Goal: Task Accomplishment & Management: Use online tool/utility

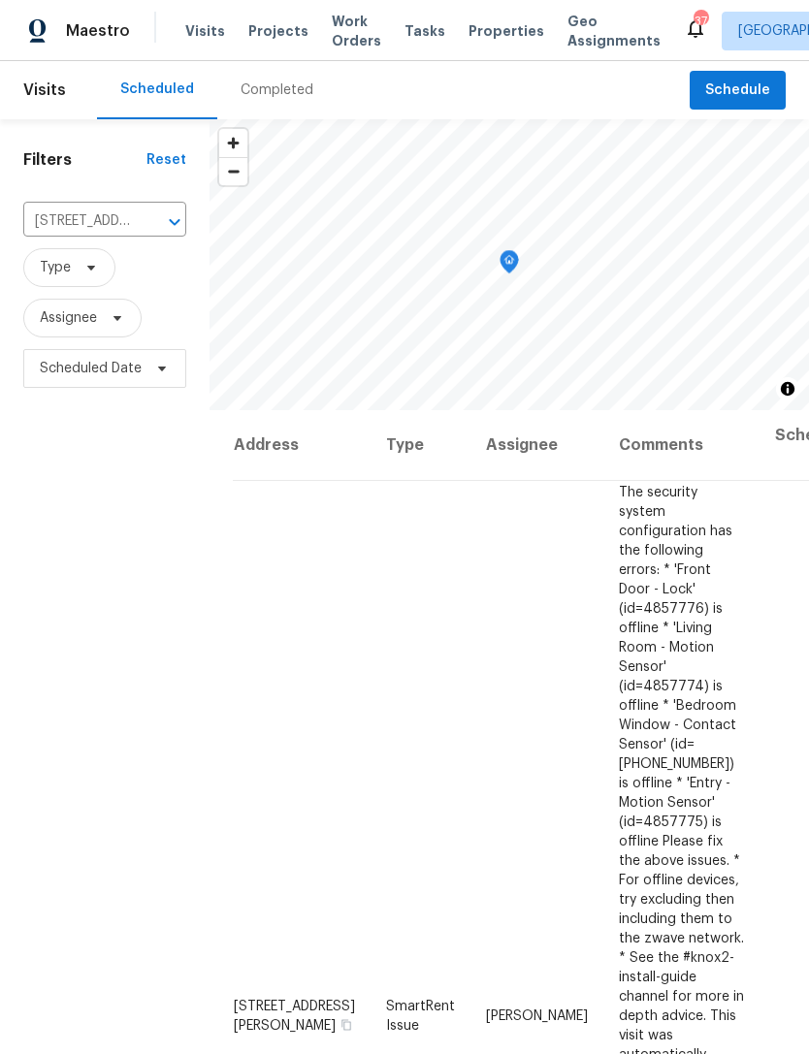
click at [270, 26] on span "Projects" at bounding box center [278, 30] width 60 height 19
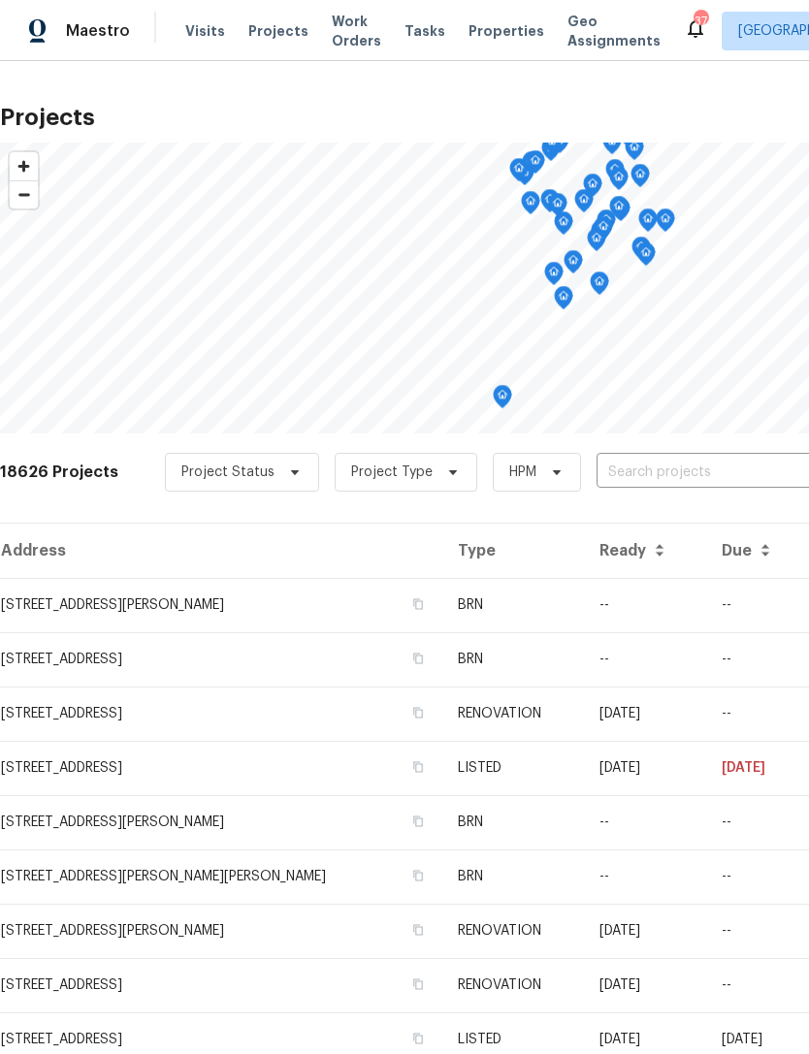
click at [675, 470] on input "text" at bounding box center [708, 473] width 222 height 30
type input "burnette"
click at [645, 515] on li "311 Burnette St, Durham, NC 27707" at bounding box center [662, 517] width 282 height 32
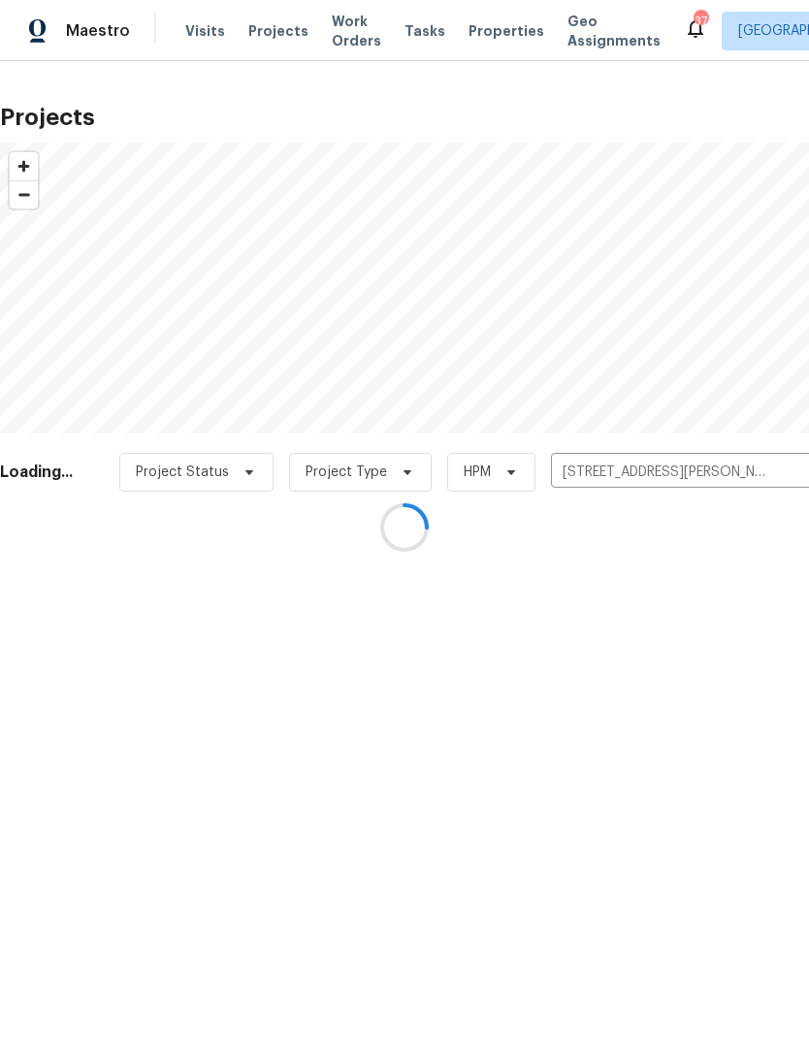
click at [644, 514] on div at bounding box center [404, 527] width 809 height 1054
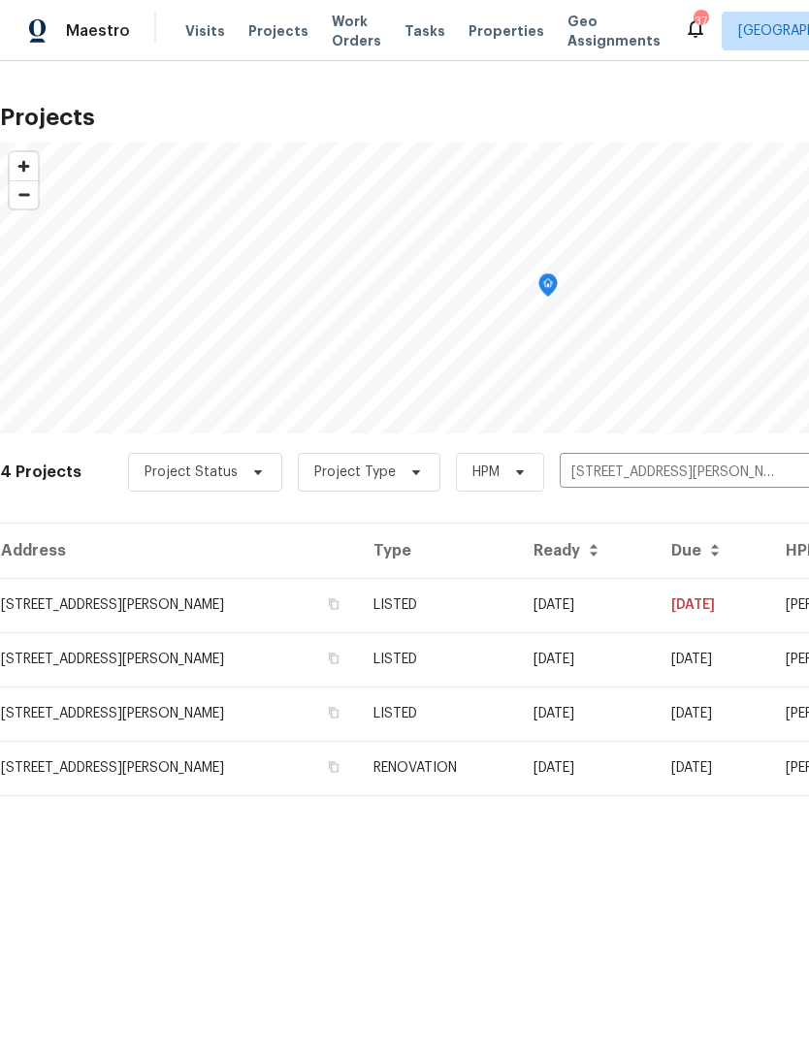
click at [117, 619] on td "311 Burnette St, Durham, NC 27707" at bounding box center [179, 605] width 358 height 54
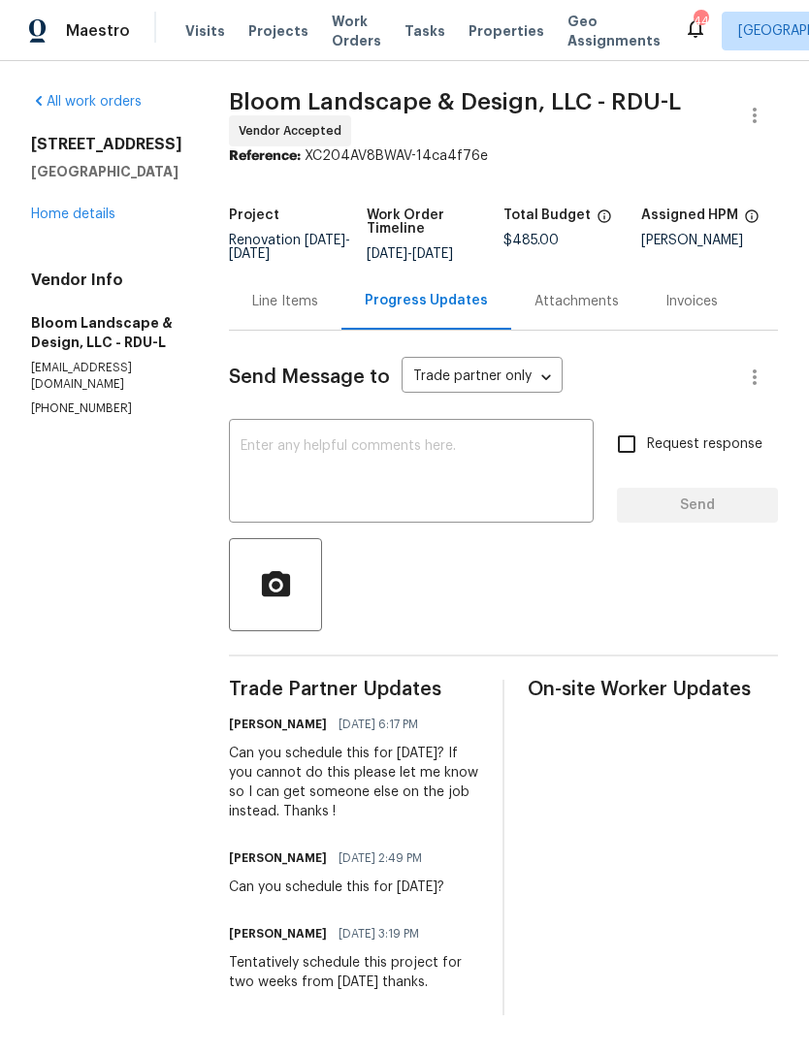
click at [59, 215] on link "Home details" at bounding box center [73, 215] width 84 height 14
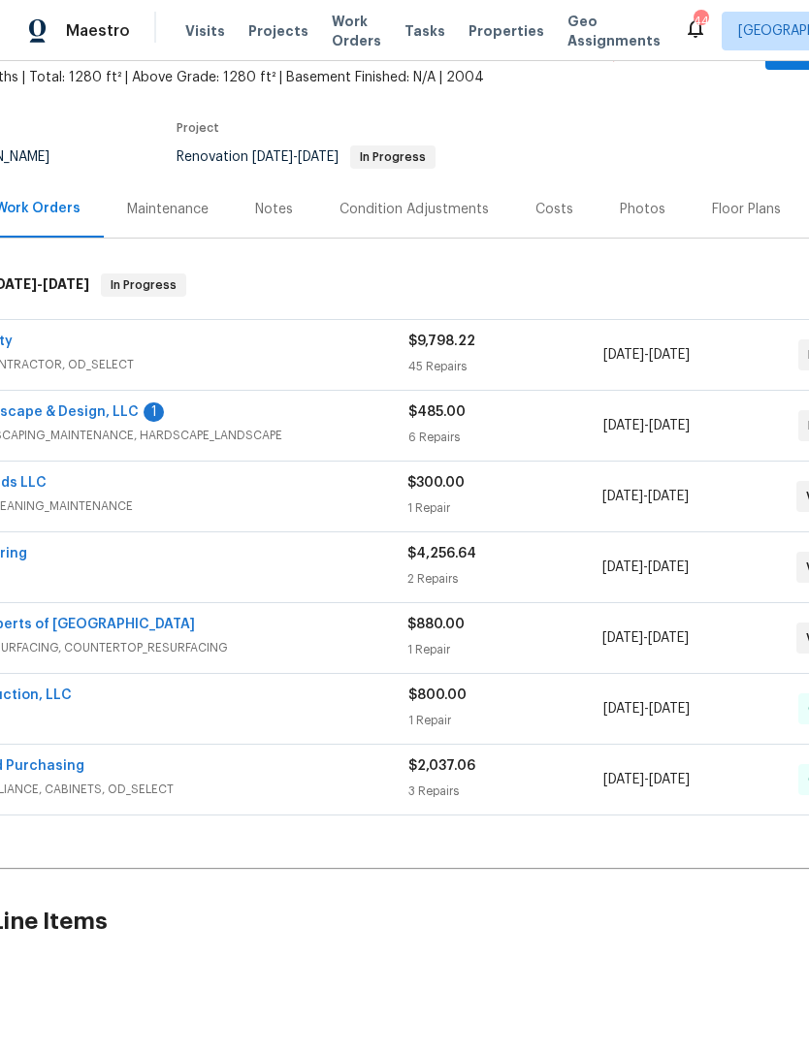
scroll to position [113, 111]
click at [67, 407] on link "Bloom Landscape & Design, LLC" at bounding box center [27, 412] width 217 height 14
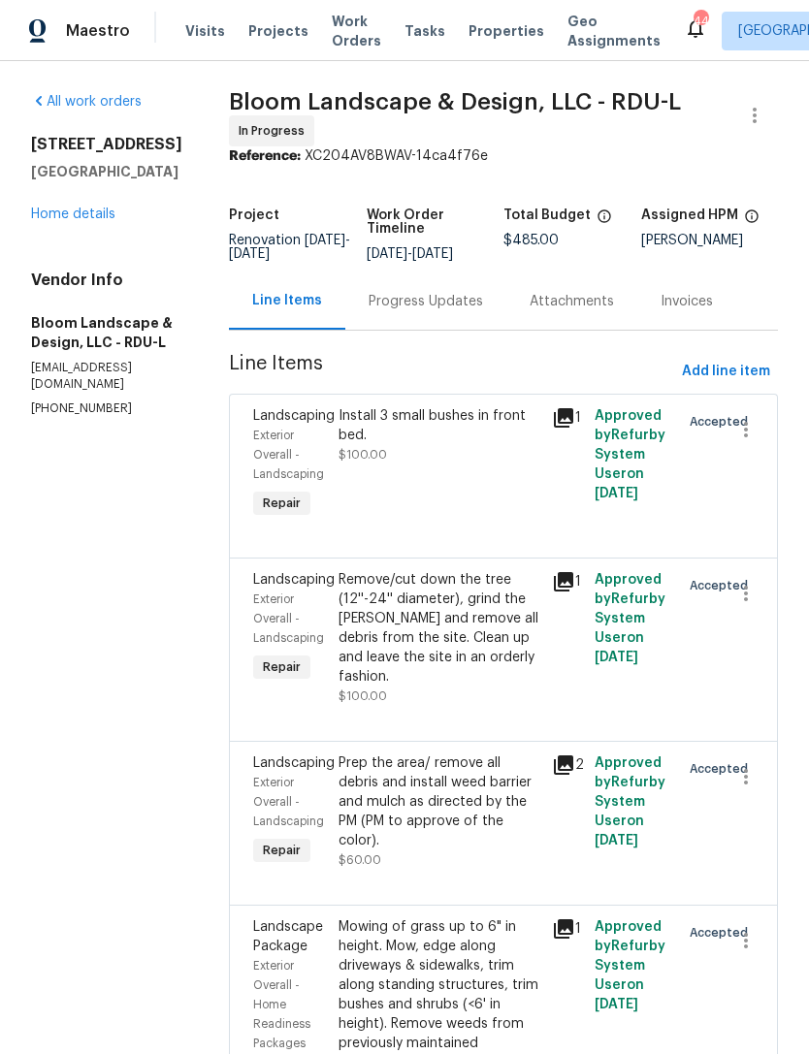
click at [443, 311] on div "Progress Updates" at bounding box center [426, 301] width 114 height 19
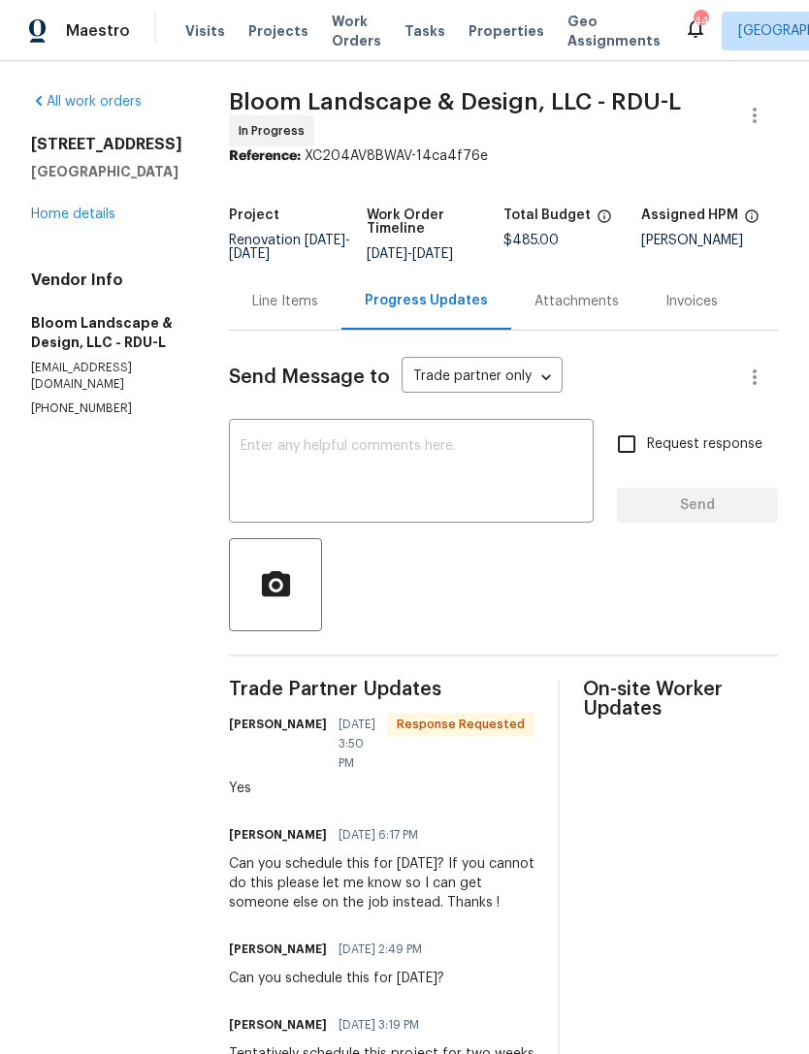
click at [66, 210] on link "Home details" at bounding box center [73, 215] width 84 height 14
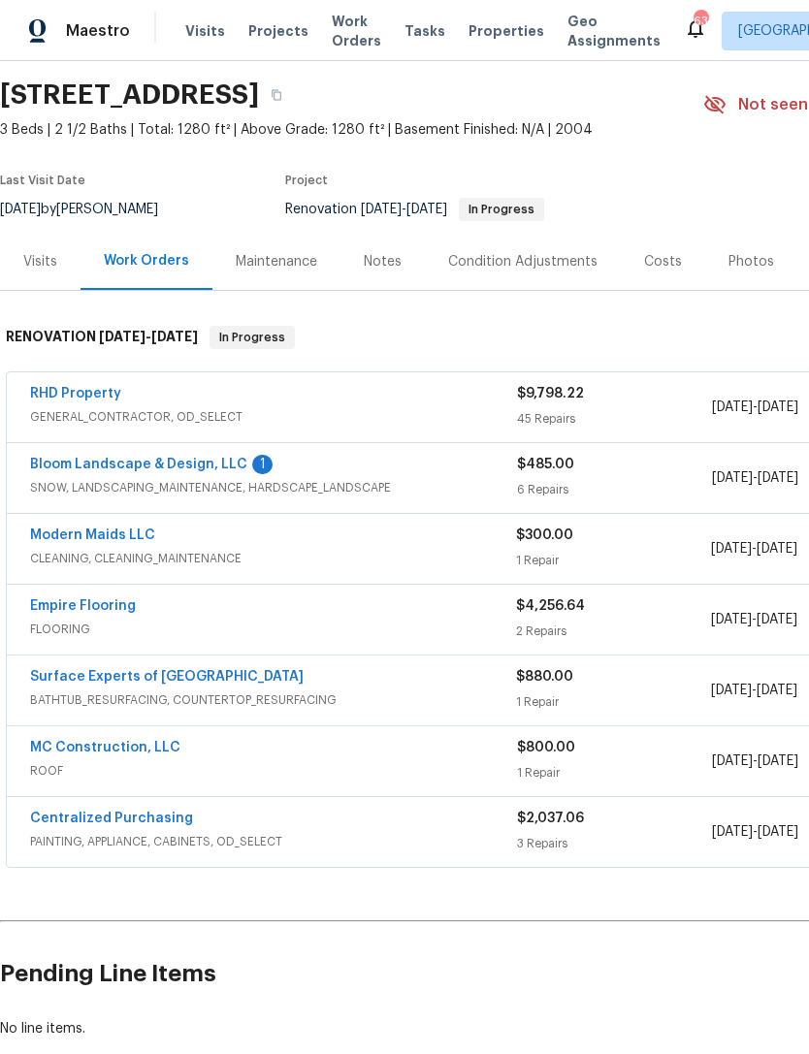
scroll to position [63, 0]
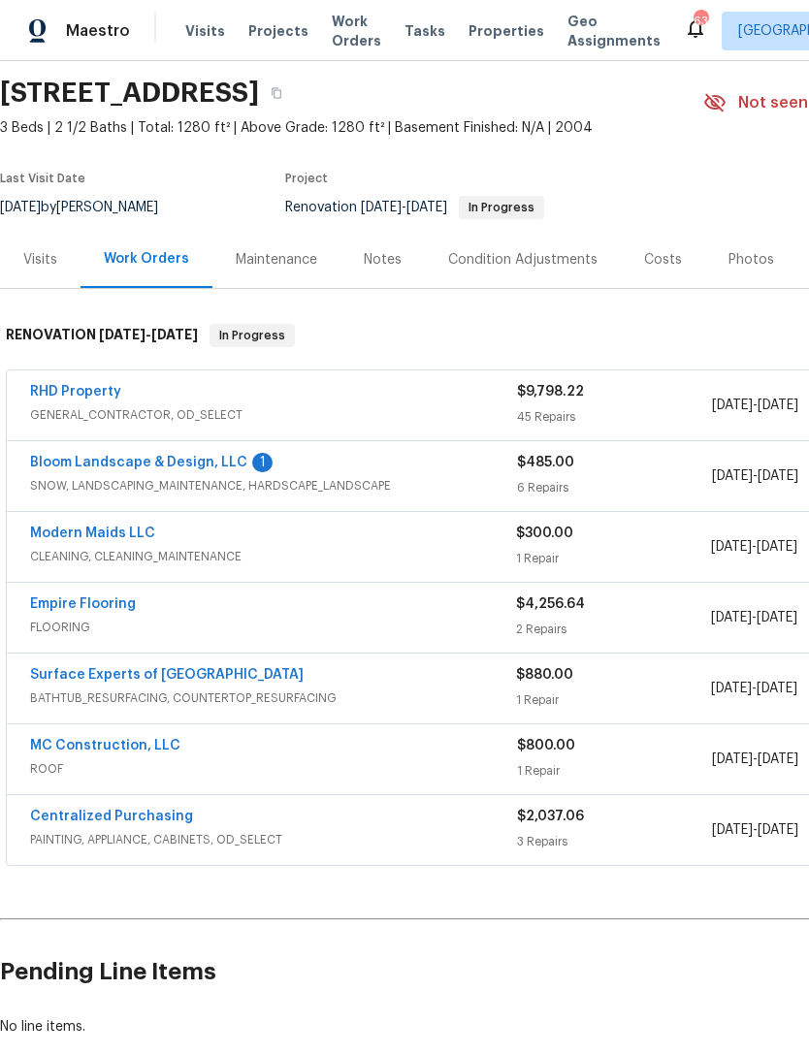
click at [87, 386] on link "RHD Property" at bounding box center [75, 392] width 91 height 14
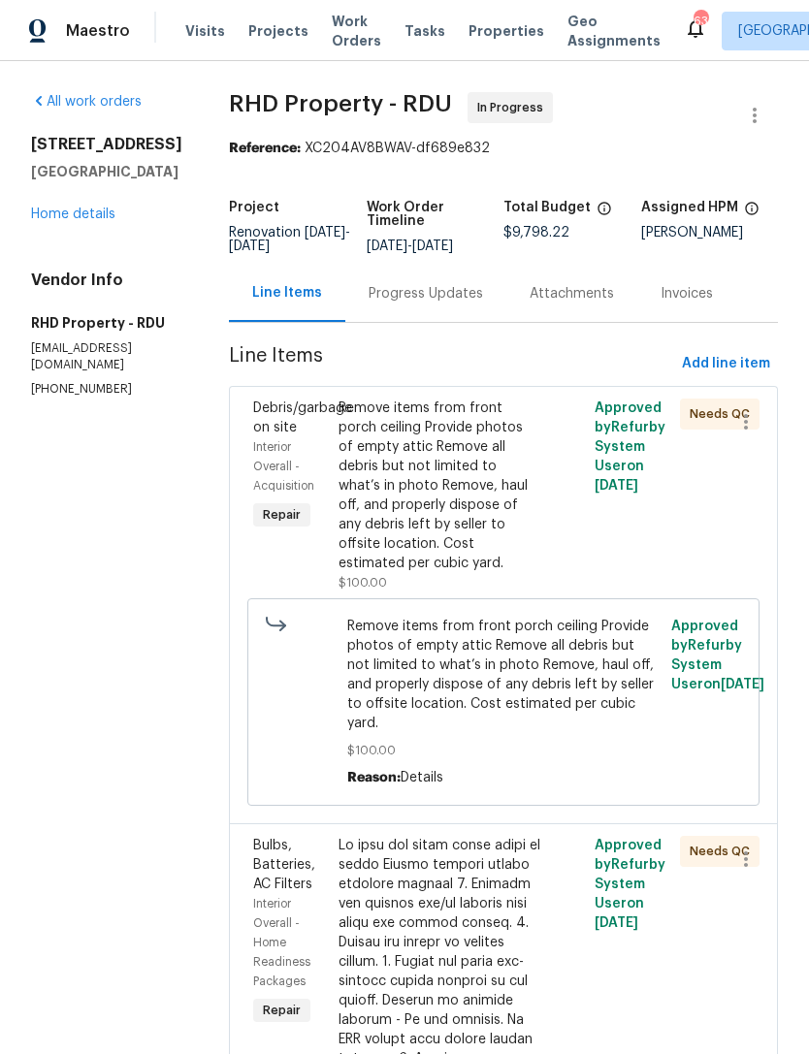
click at [82, 197] on div "310 Peachtree Pl Durham, NC 27701 Home details" at bounding box center [106, 179] width 151 height 89
click at [62, 218] on link "Home details" at bounding box center [73, 215] width 84 height 14
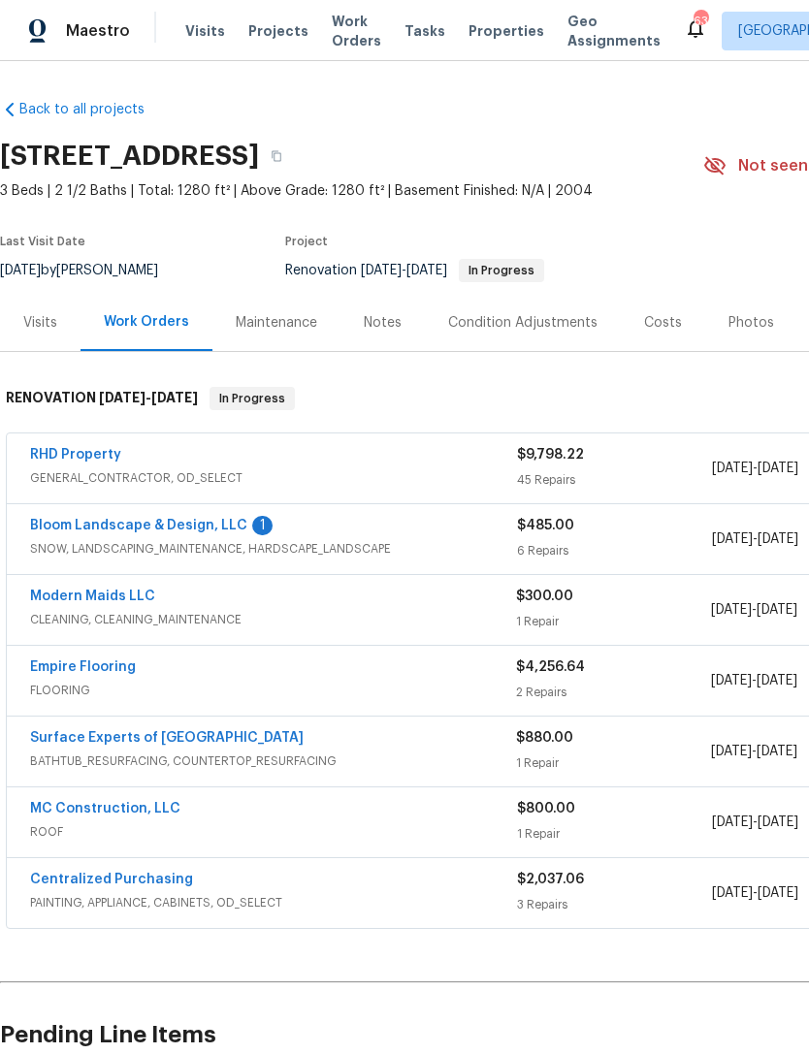
click at [58, 461] on link "RHD Property" at bounding box center [75, 455] width 91 height 14
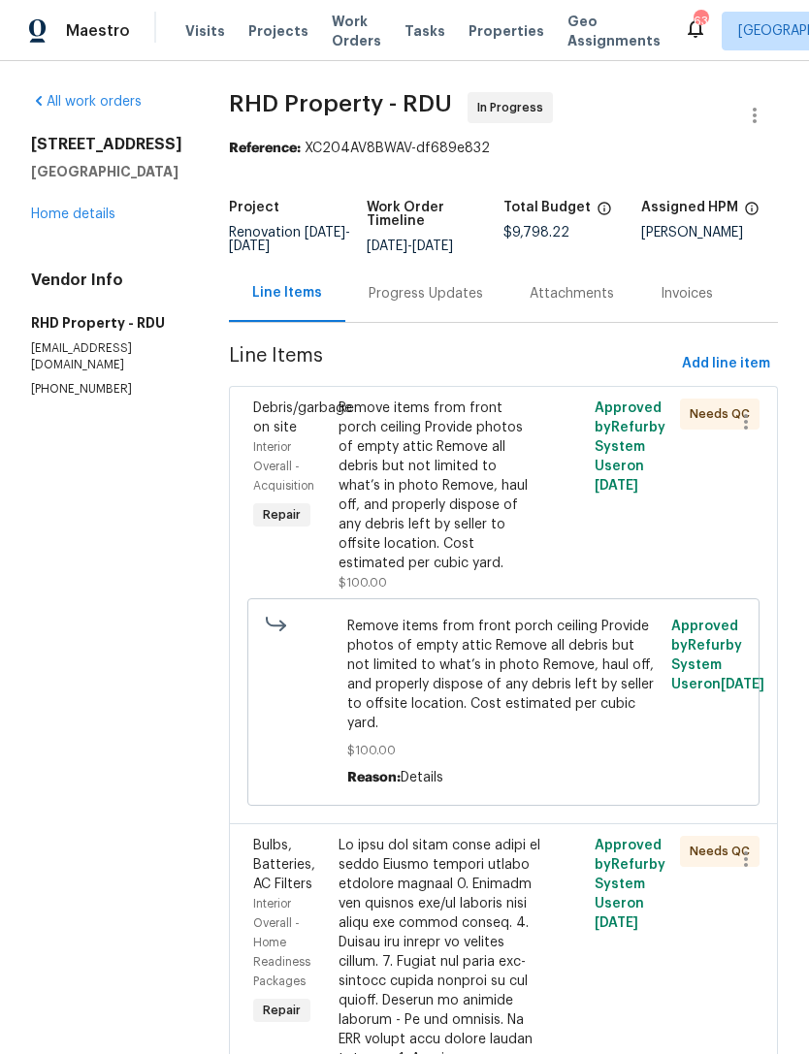
scroll to position [9, 0]
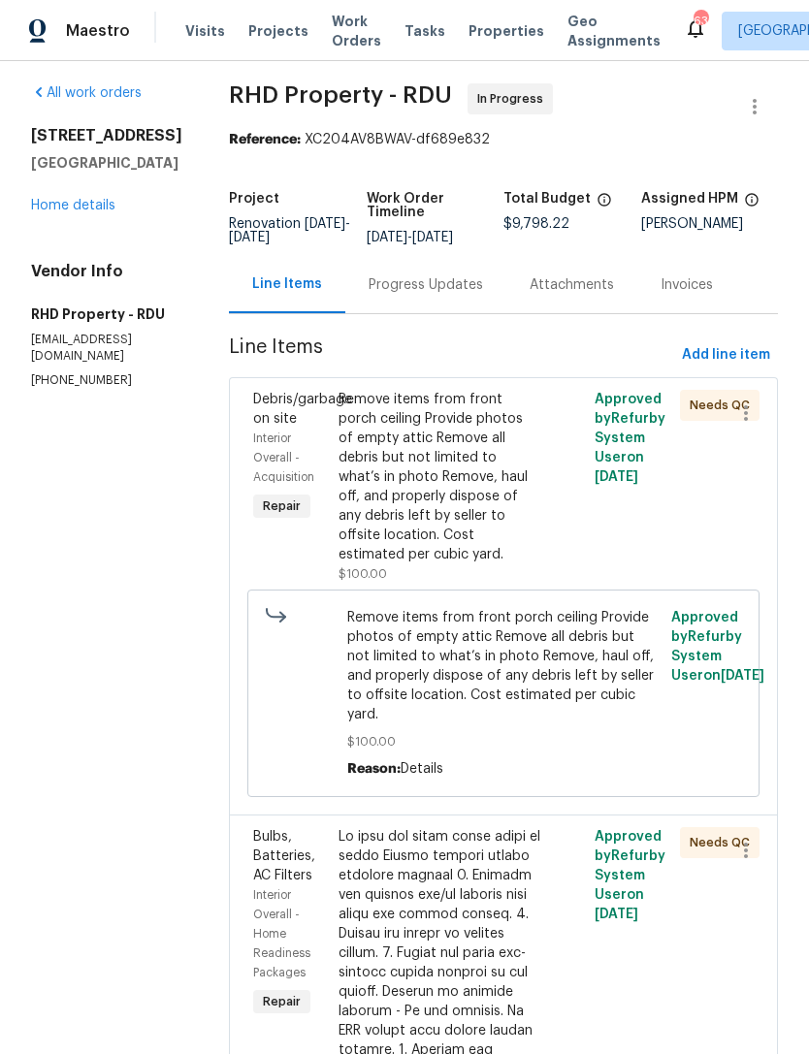
click at [64, 210] on link "Home details" at bounding box center [73, 206] width 84 height 14
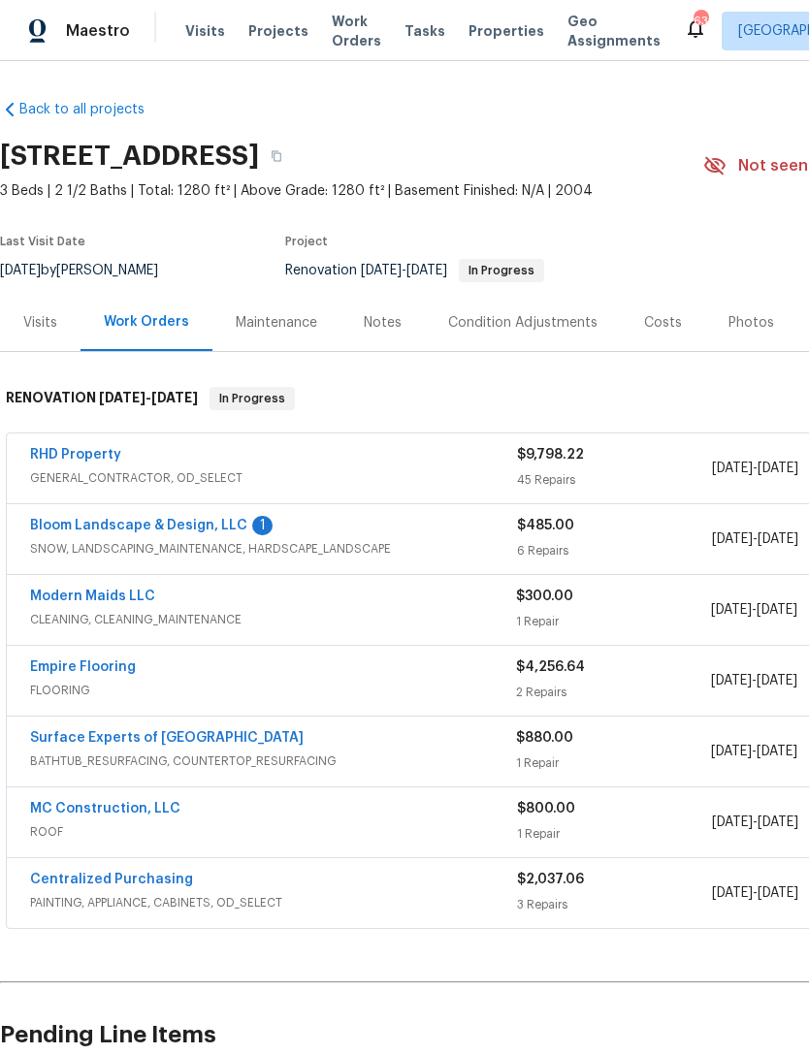
click at [74, 448] on link "RHD Property" at bounding box center [75, 455] width 91 height 14
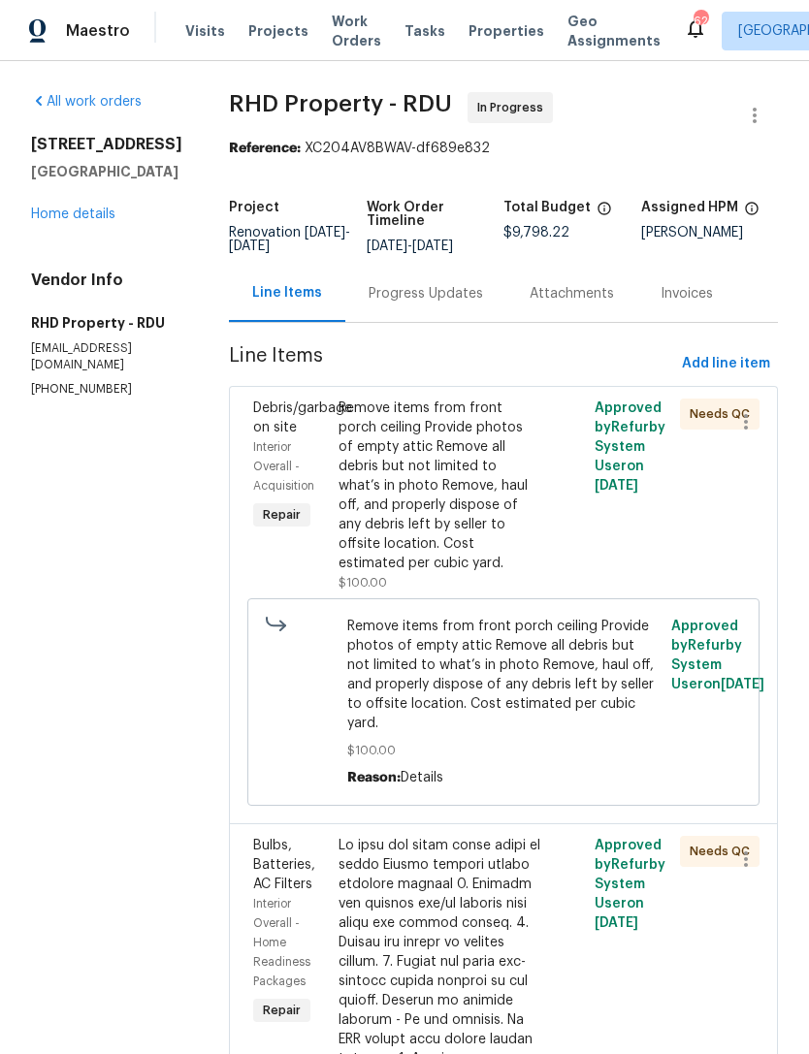
click at [82, 213] on link "Home details" at bounding box center [73, 215] width 84 height 14
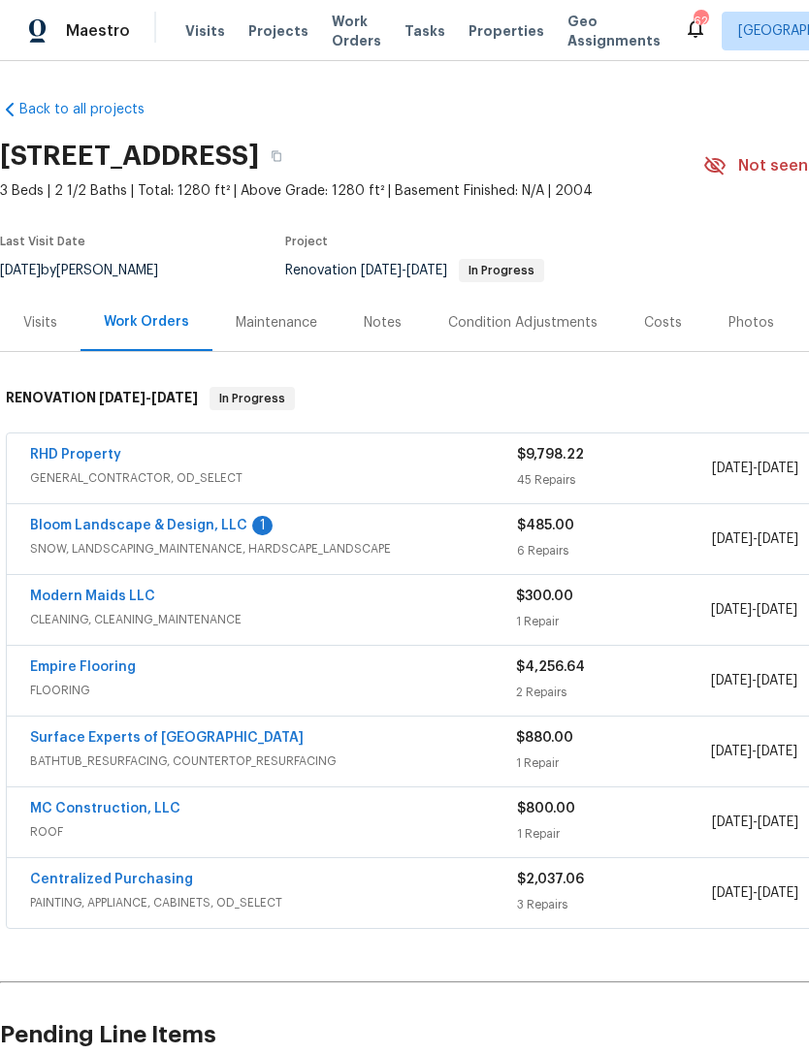
click at [95, 530] on link "Bloom Landscape & Design, LLC" at bounding box center [138, 526] width 217 height 14
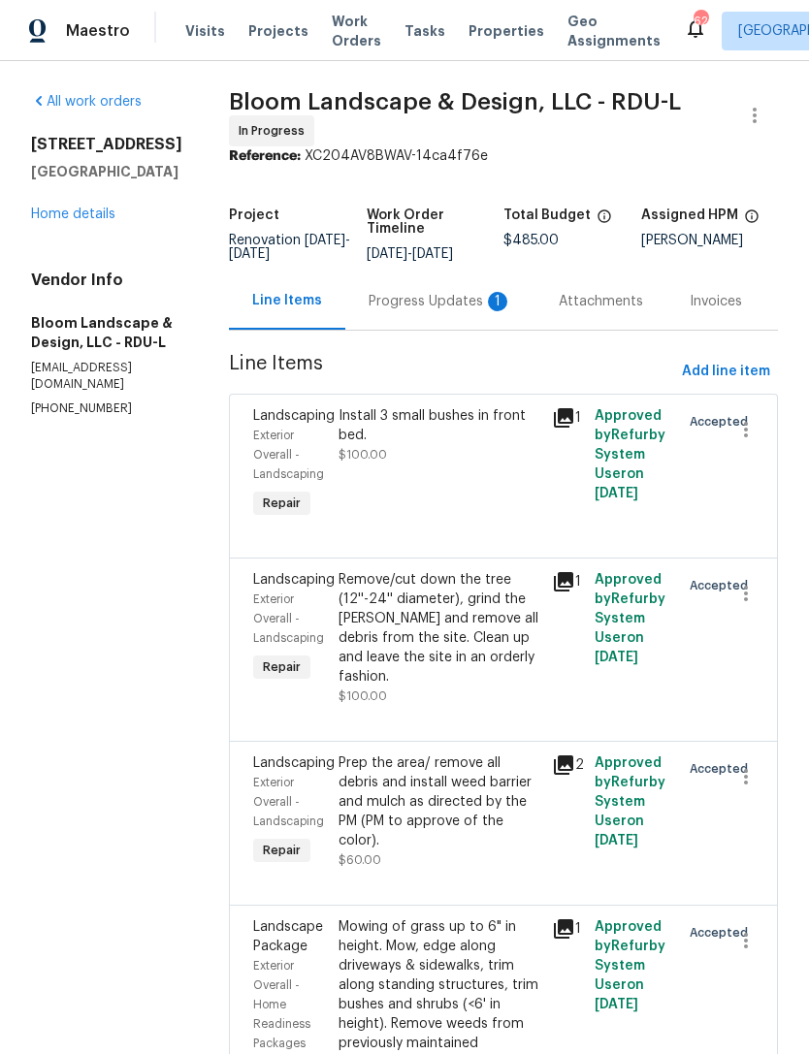
click at [504, 325] on div "Progress Updates 1" at bounding box center [440, 301] width 190 height 57
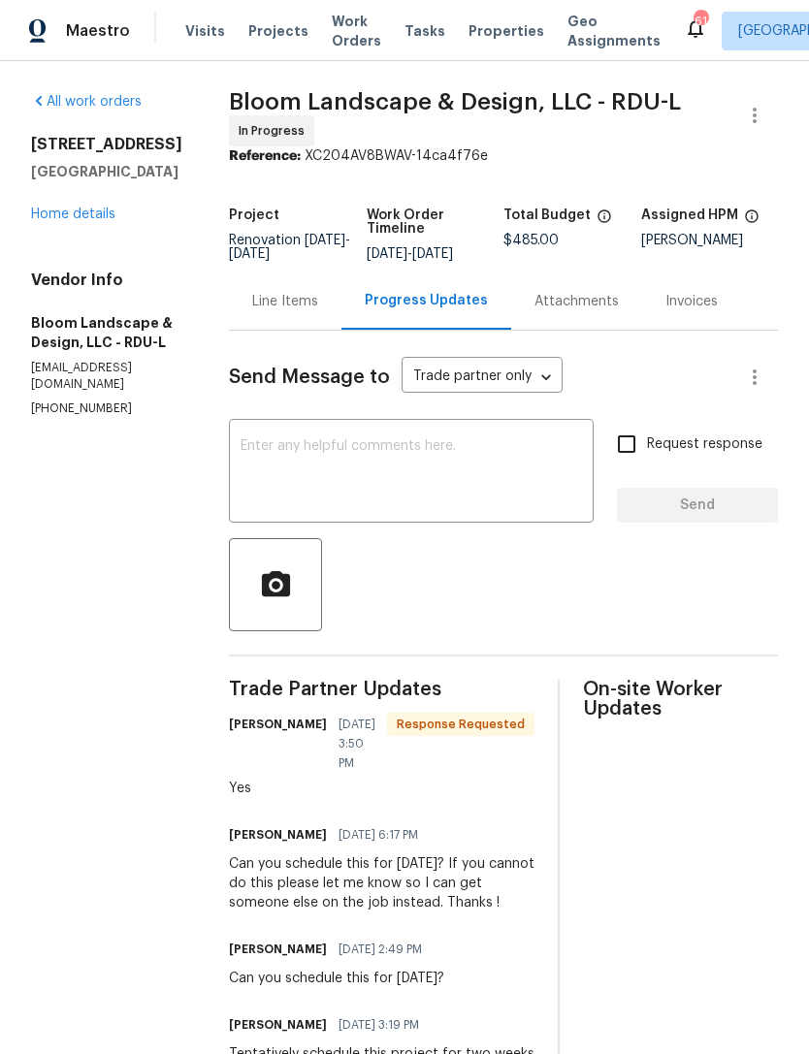
click at [467, 486] on textarea at bounding box center [411, 473] width 341 height 68
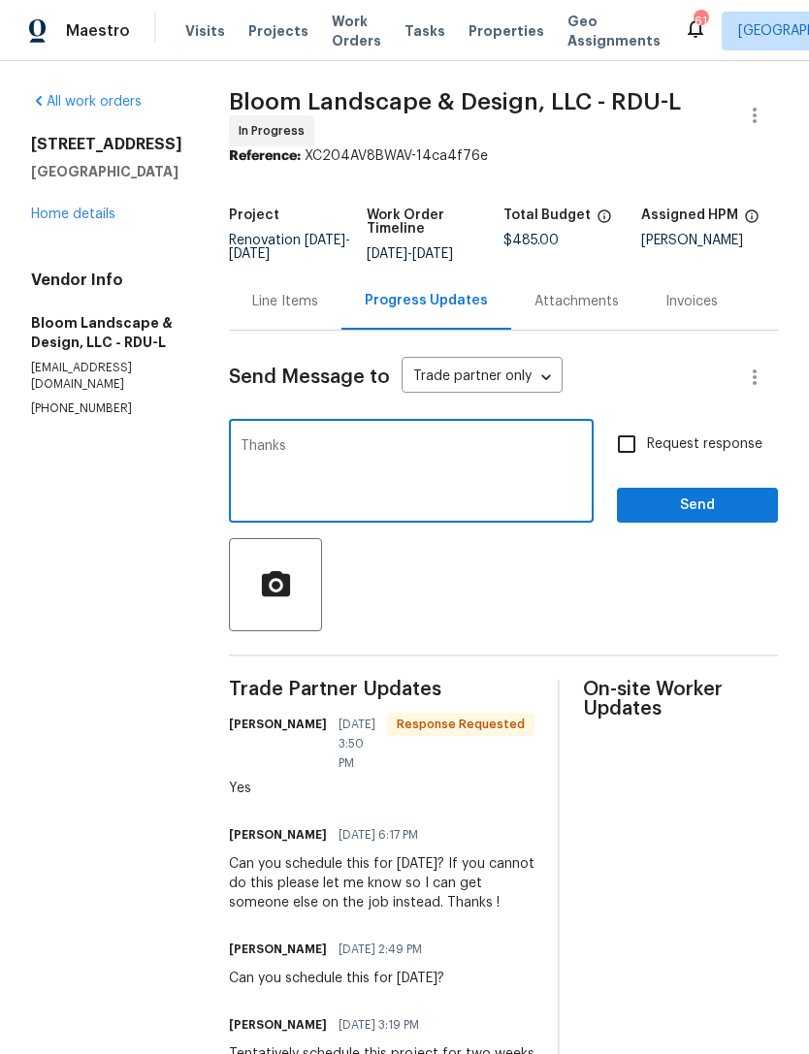
type textarea "Thanks"
click at [709, 516] on span "Send" at bounding box center [697, 506] width 130 height 24
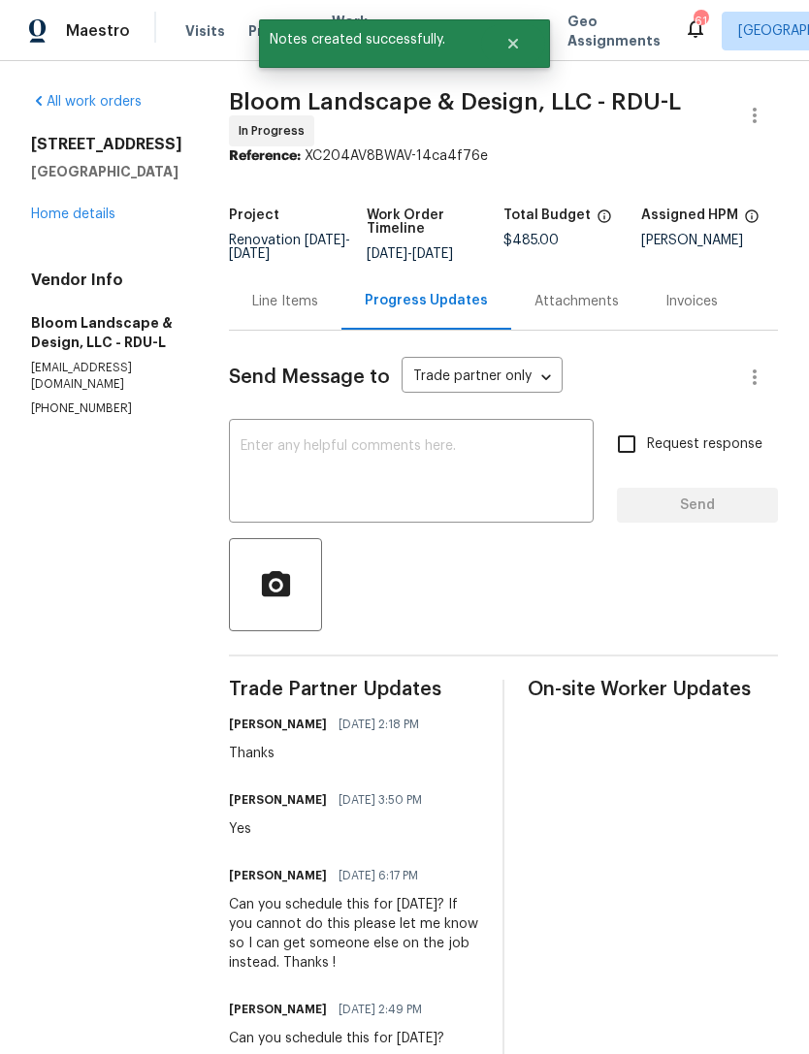
click at [62, 218] on link "Home details" at bounding box center [73, 215] width 84 height 14
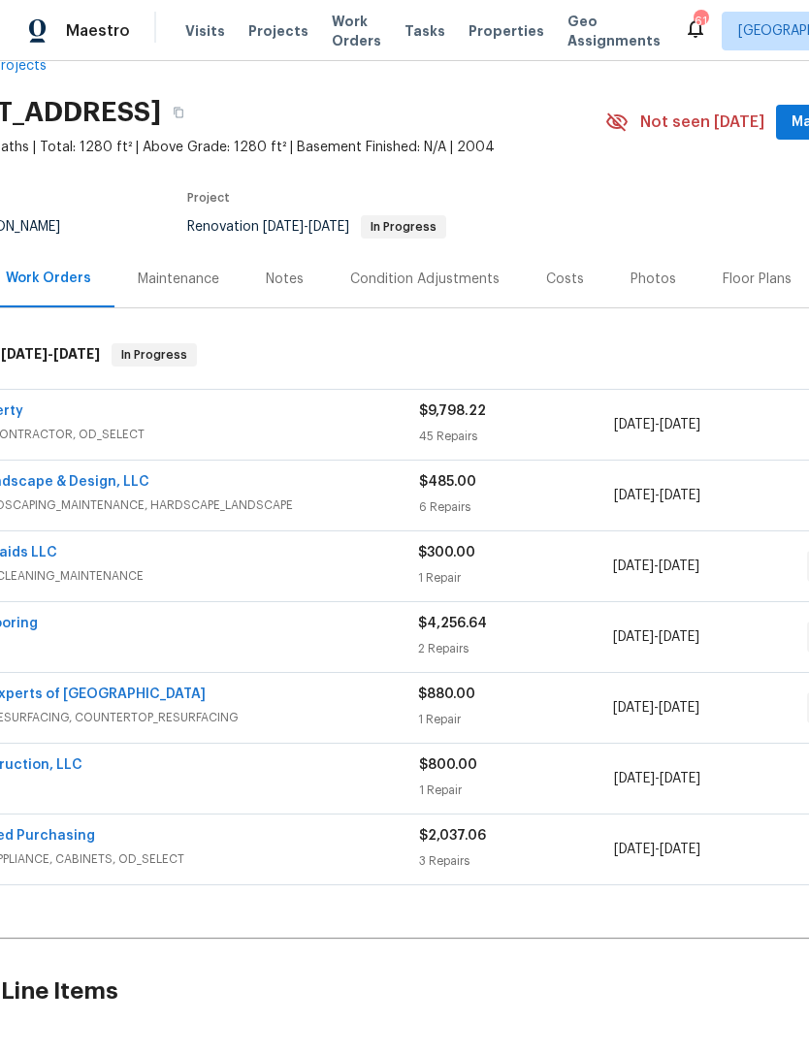
scroll to position [44, 0]
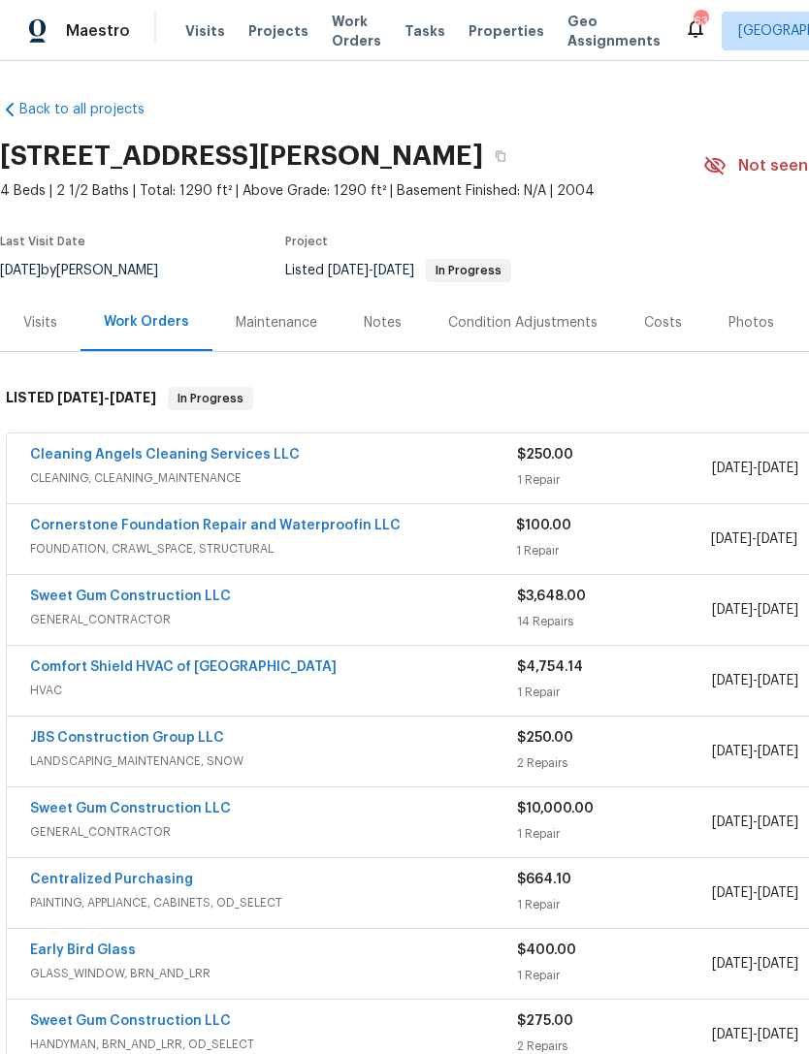
click at [196, 22] on span "Visits" at bounding box center [205, 30] width 40 height 19
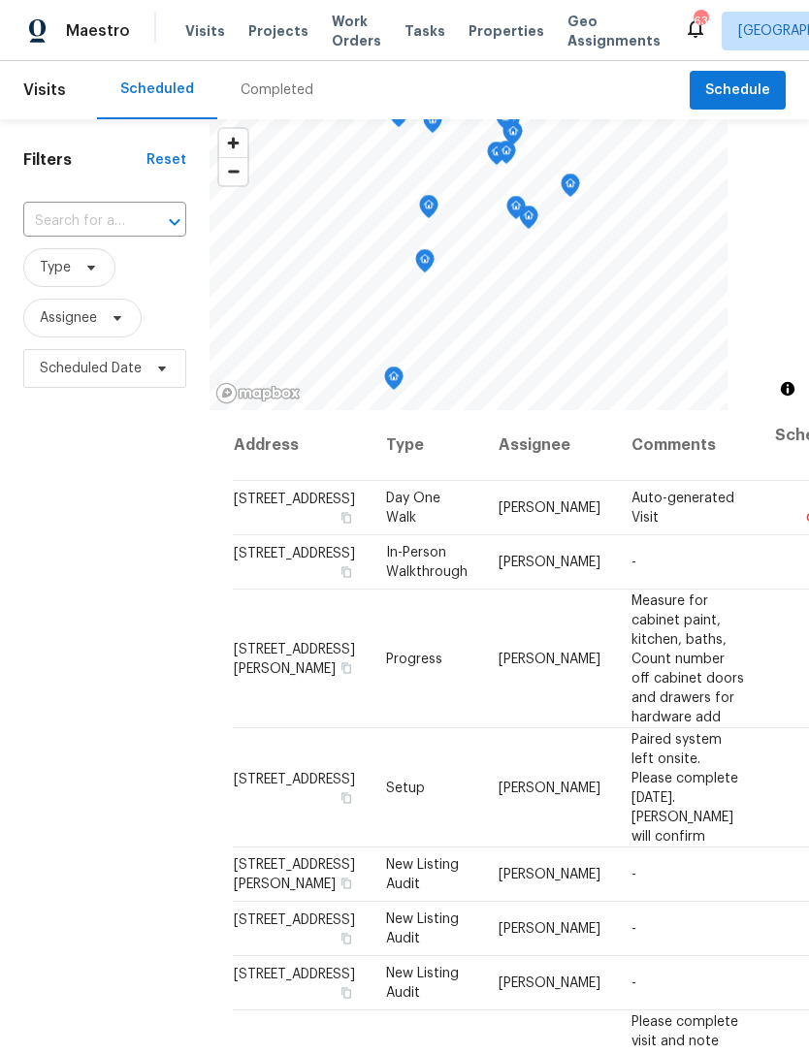
click at [134, 201] on div "​" at bounding box center [104, 222] width 163 height 42
type input "ballard"
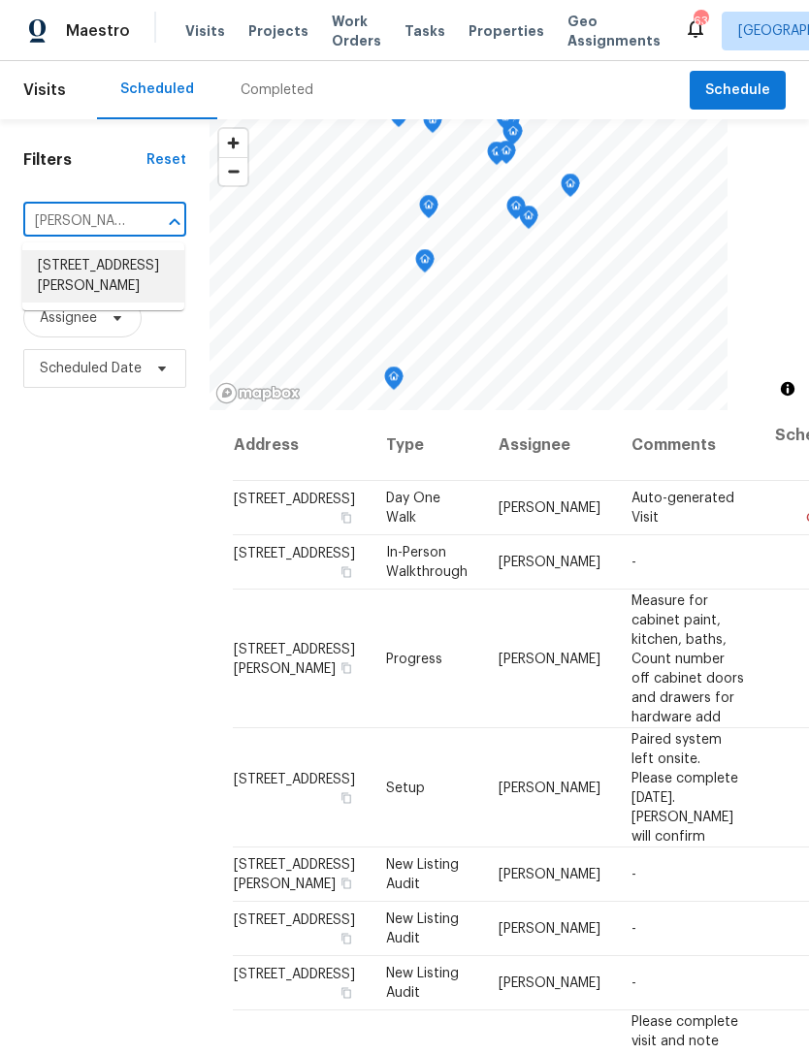
click at [132, 274] on li "17 Ballard Ct, Durham, NC 27712" at bounding box center [103, 276] width 162 height 52
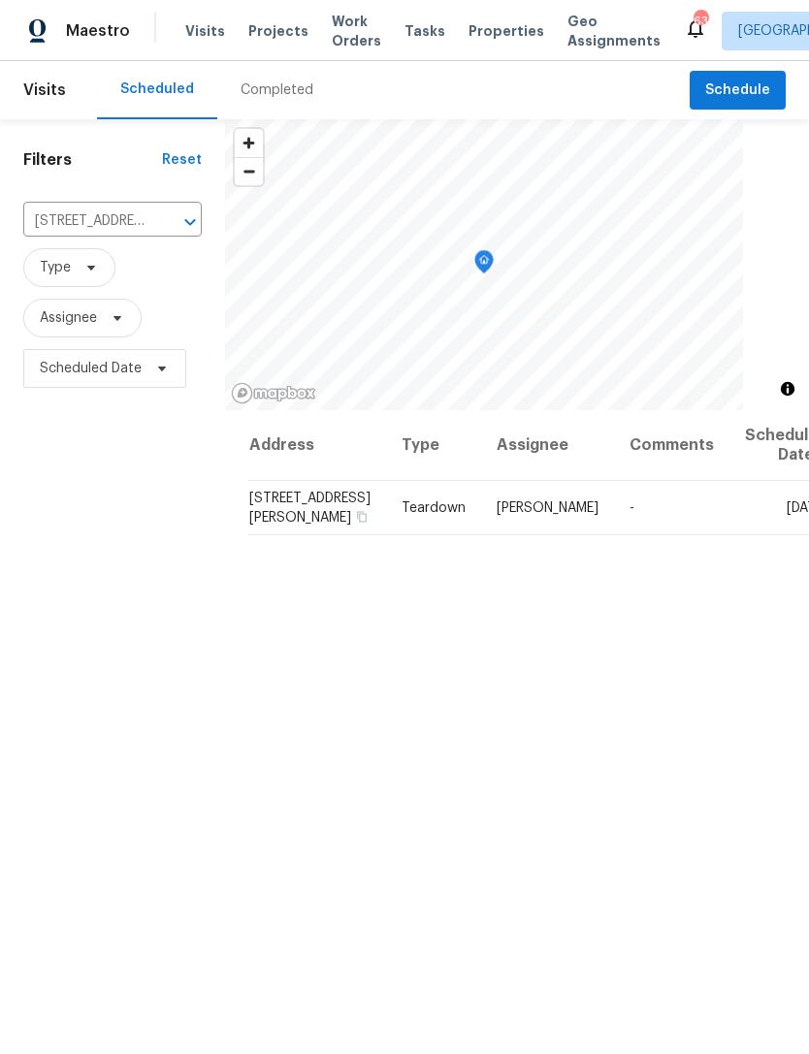
scroll to position [13, 0]
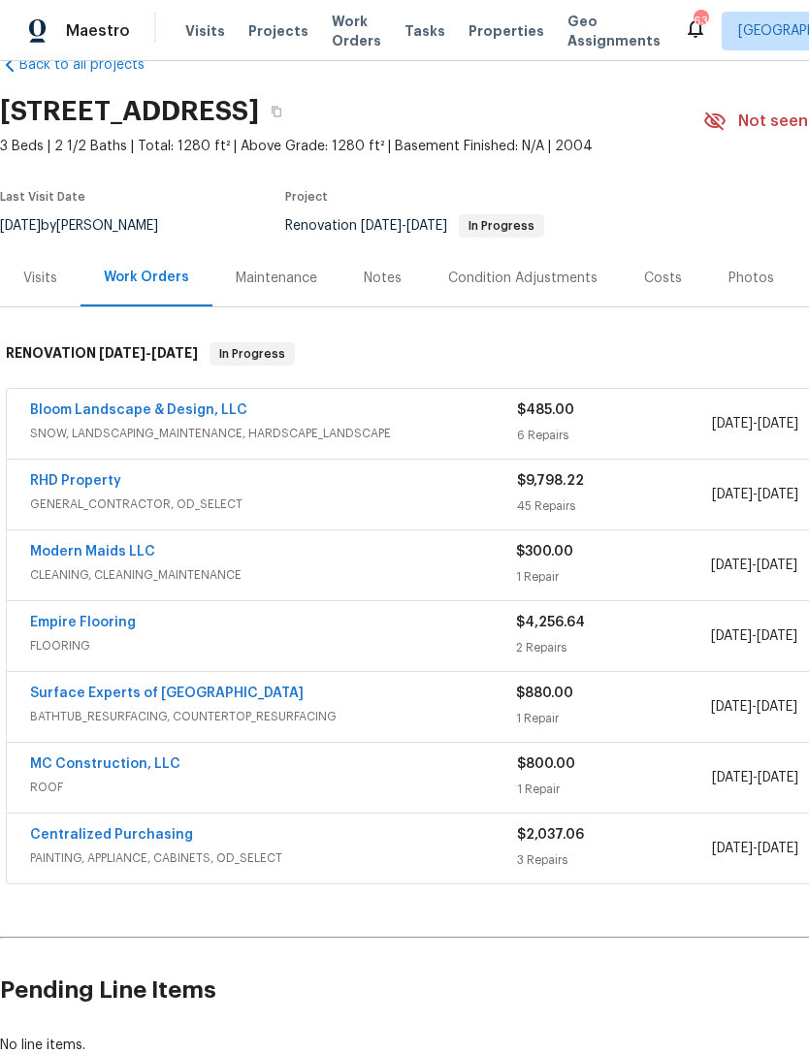
scroll to position [46, 0]
click at [118, 412] on link "Bloom Landscape & Design, LLC" at bounding box center [138, 410] width 217 height 14
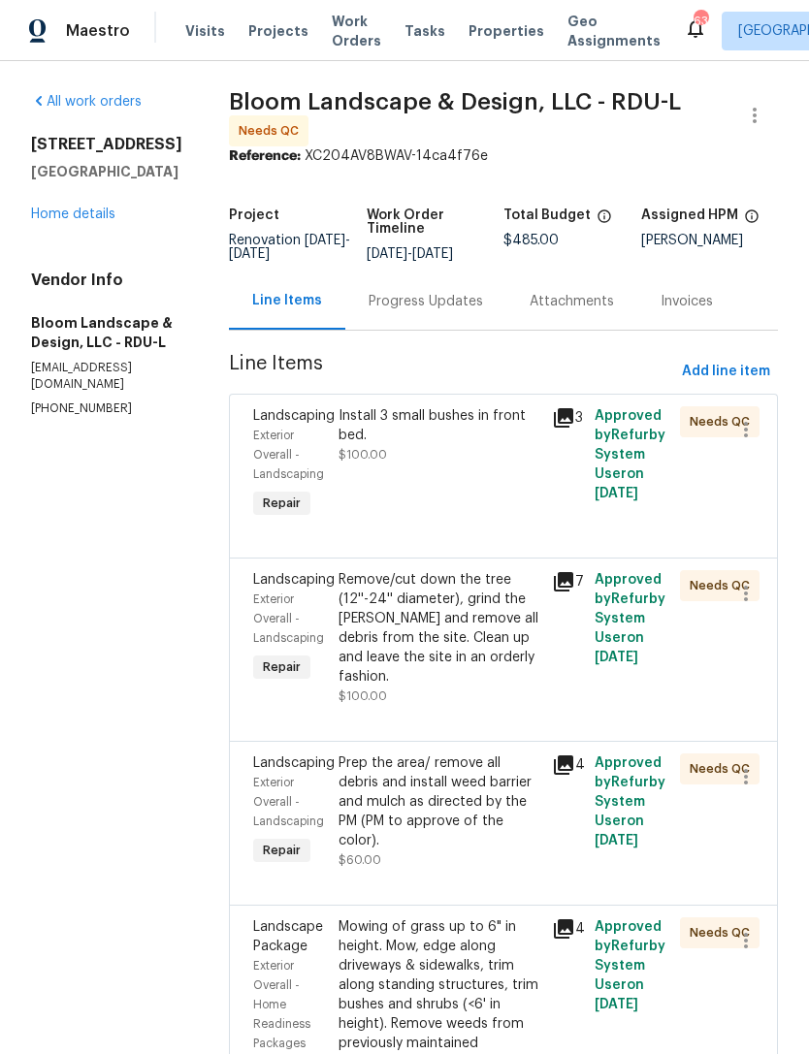
click at [461, 311] on div "Progress Updates" at bounding box center [426, 301] width 114 height 19
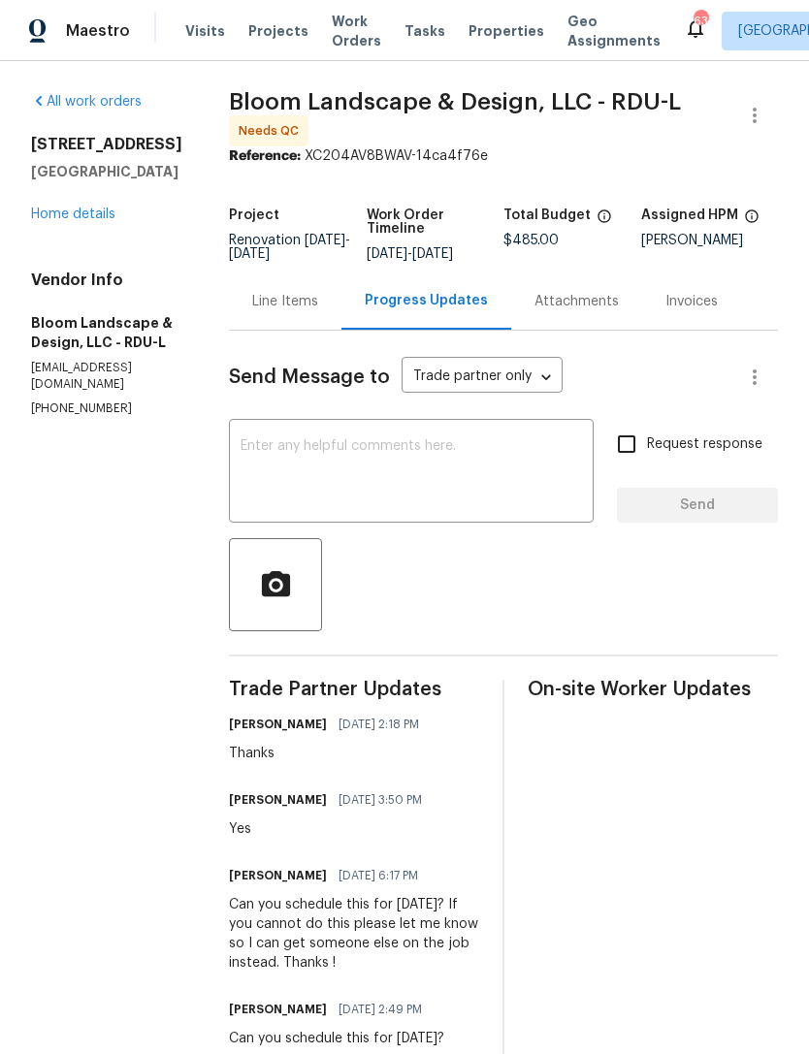
click at [300, 299] on div "Line Items" at bounding box center [285, 301] width 113 height 57
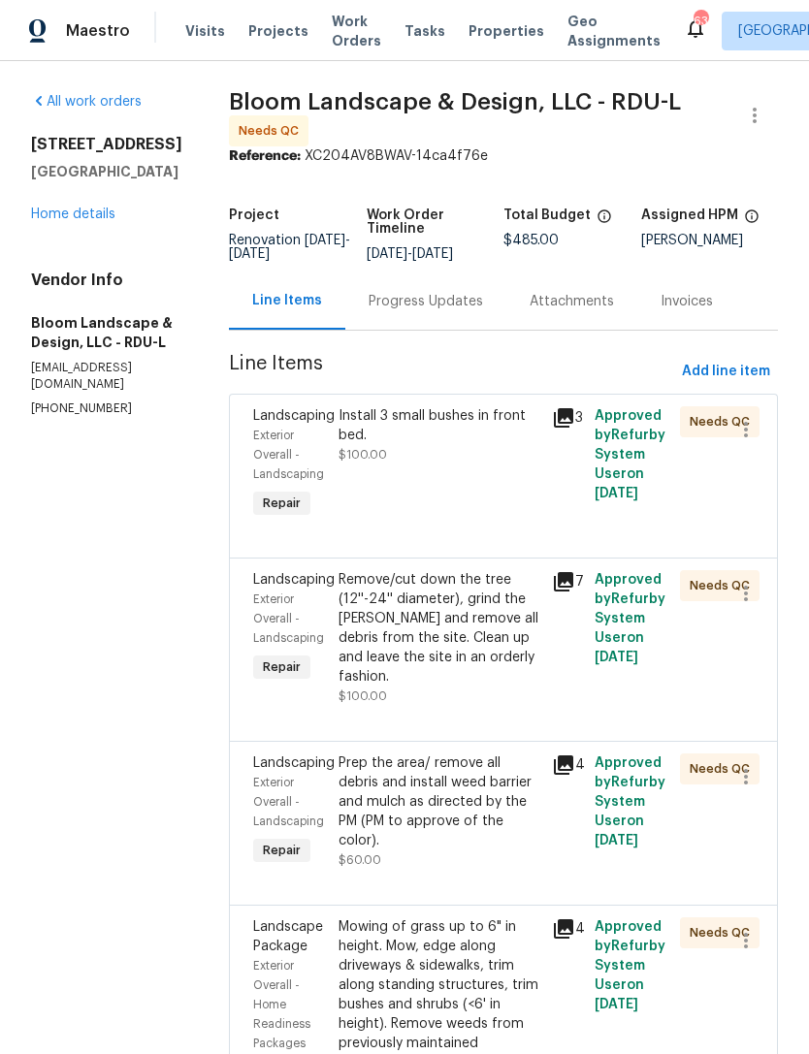
click at [394, 445] on div "Install 3 small bushes in front bed." at bounding box center [440, 425] width 202 height 39
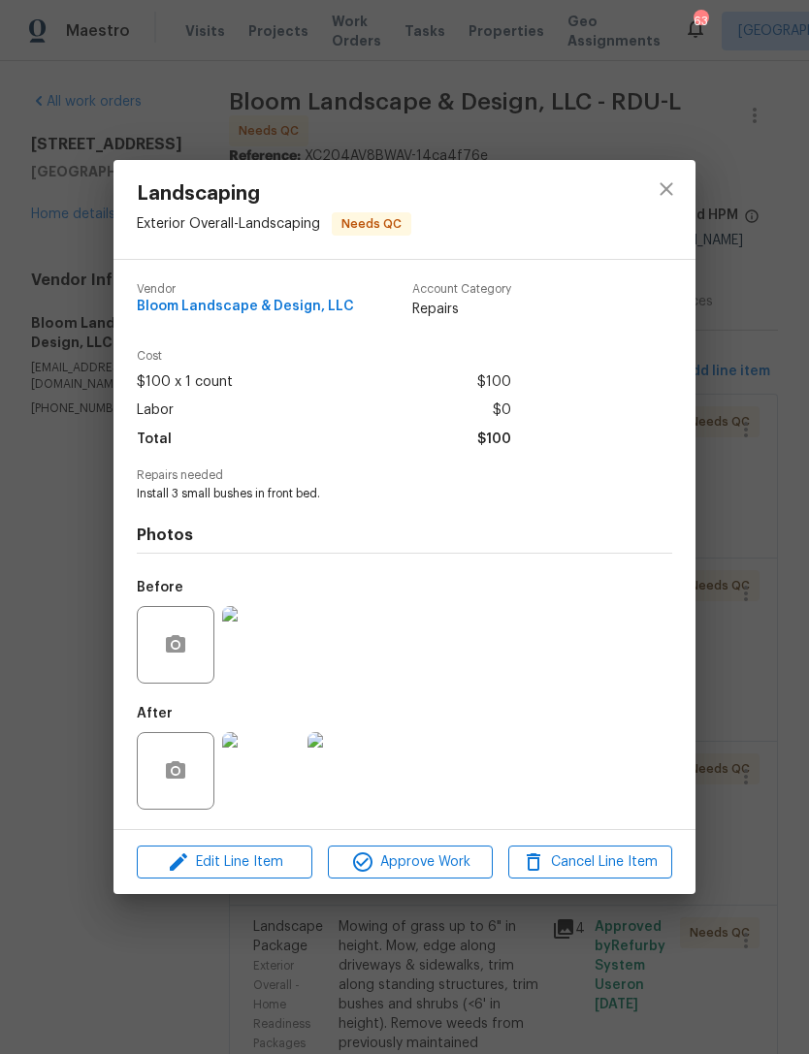
click at [275, 994] on div "Landscaping Exterior Overall - Landscaping Needs QC Vendor Bloom Landscape & De…" at bounding box center [404, 527] width 809 height 1054
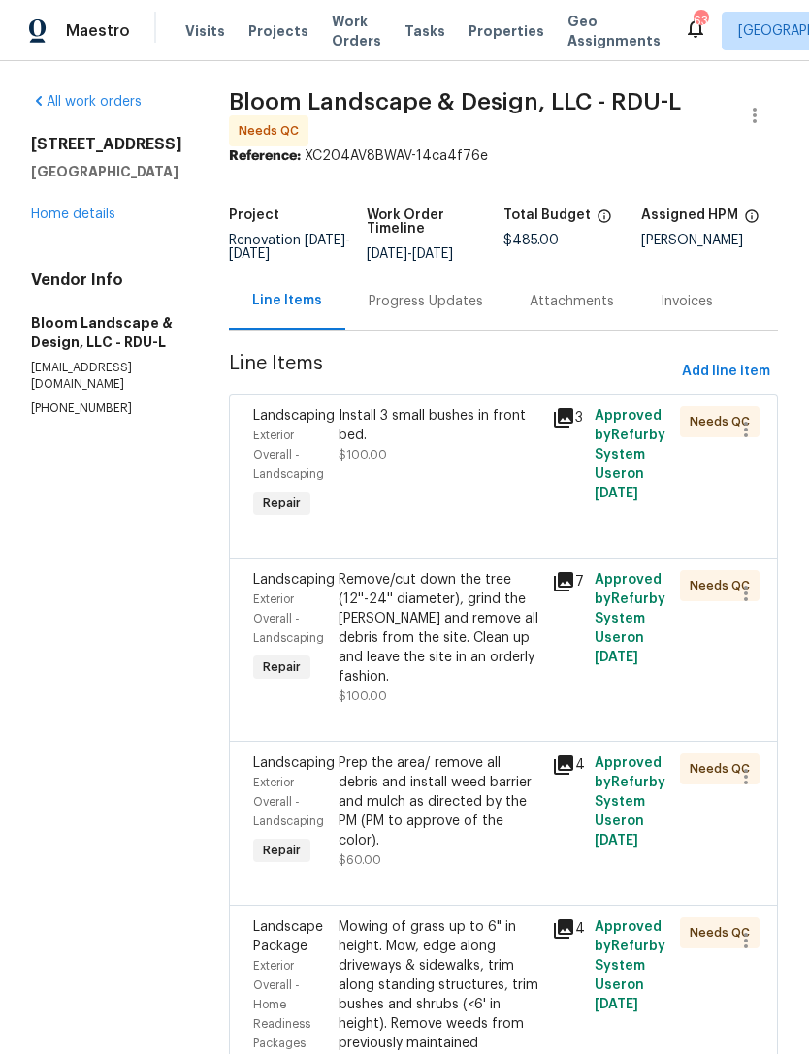
click at [472, 478] on div "Install 3 small bushes in front bed. $100.00" at bounding box center [439, 465] width 213 height 128
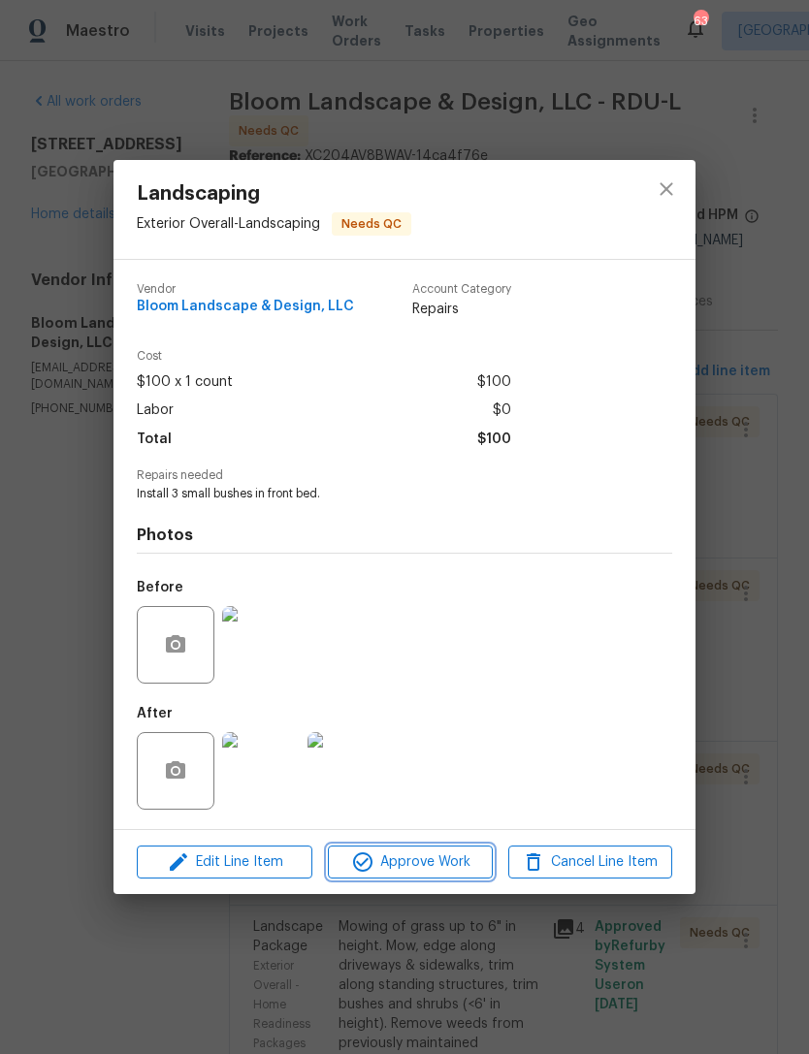
click at [431, 858] on span "Approve Work" at bounding box center [410, 863] width 152 height 24
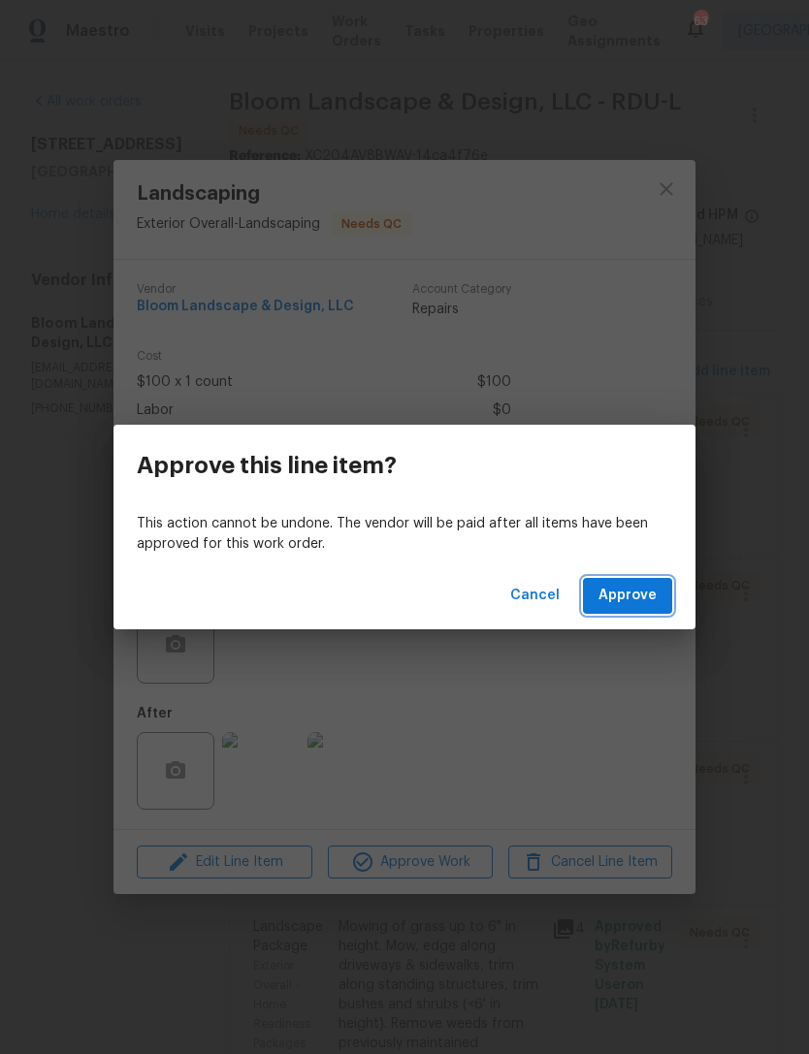
click at [653, 590] on span "Approve" at bounding box center [627, 596] width 58 height 24
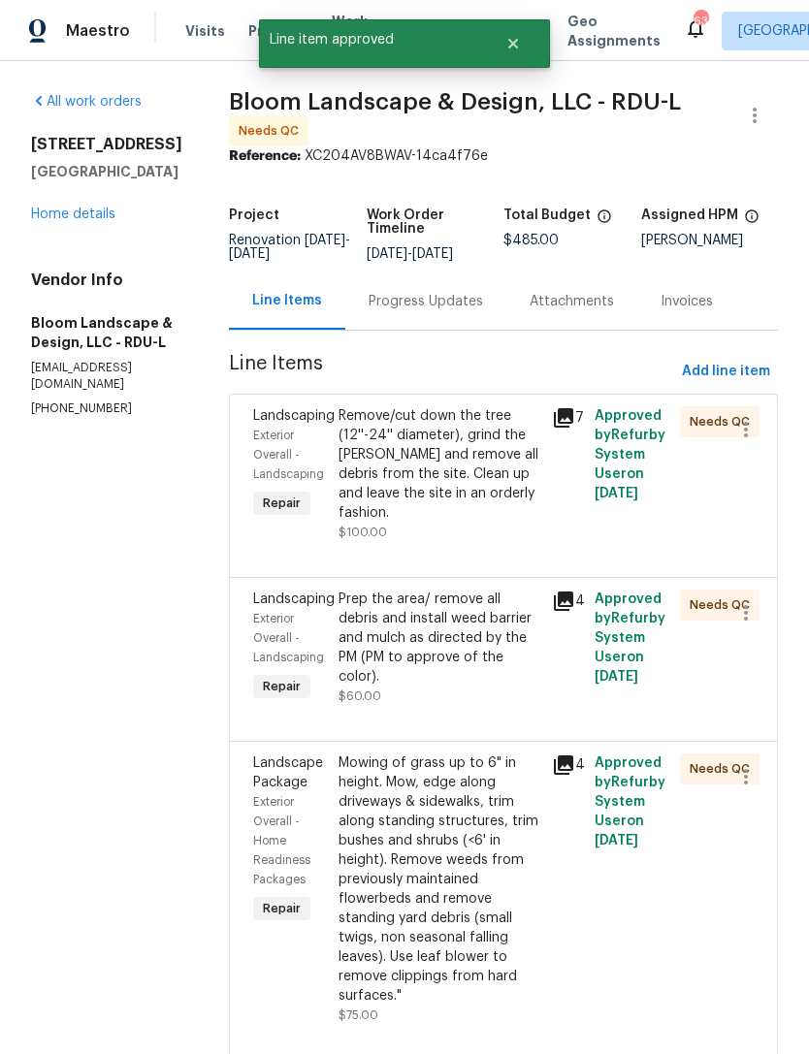
click at [489, 523] on div "Remove/cut down the tree (12''-24'' diameter), grind the [PERSON_NAME] and remo…" at bounding box center [440, 464] width 202 height 116
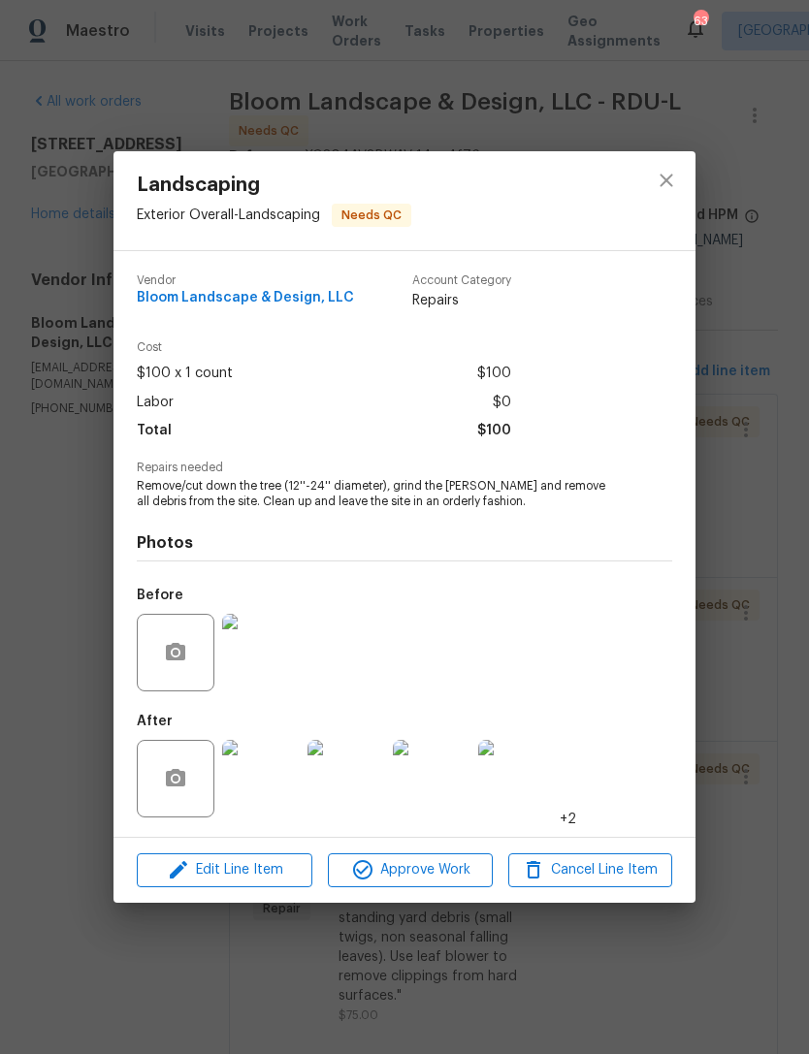
click at [272, 772] on img at bounding box center [261, 779] width 78 height 78
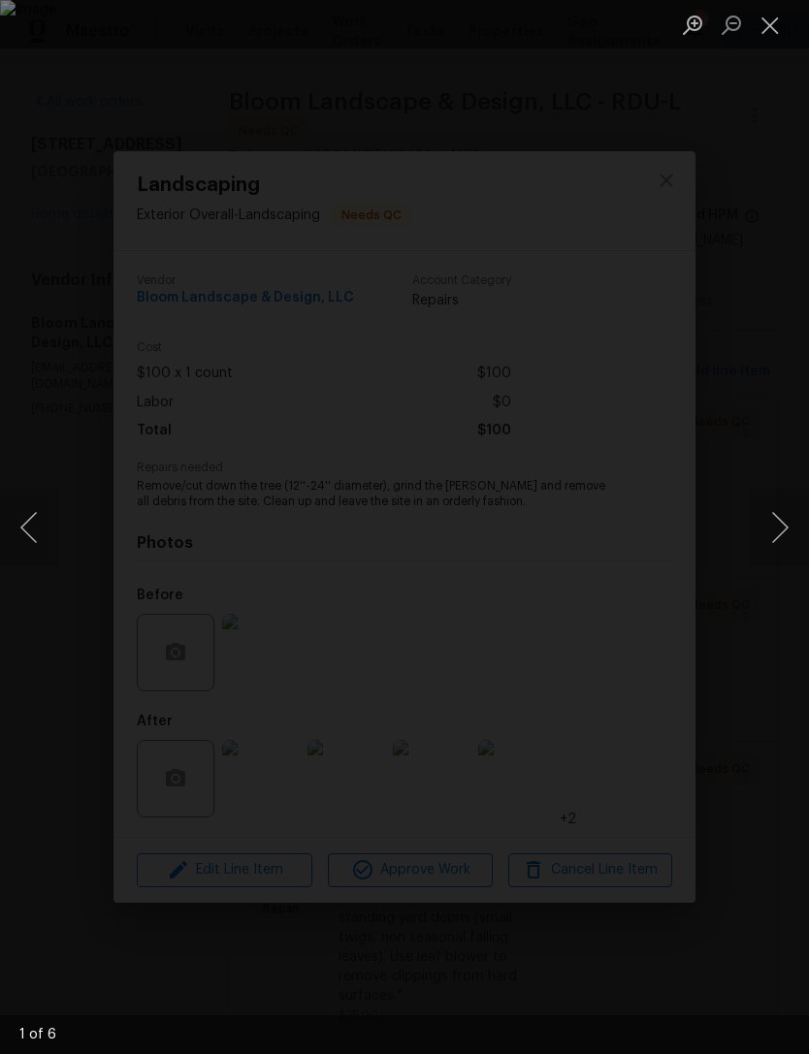
click at [777, 516] on button "Next image" at bounding box center [780, 528] width 58 height 78
click at [762, 539] on button "Next image" at bounding box center [780, 528] width 58 height 78
click at [770, 537] on button "Next image" at bounding box center [780, 528] width 58 height 78
click at [766, 532] on button "Next image" at bounding box center [780, 528] width 58 height 78
click at [769, 528] on button "Next image" at bounding box center [780, 528] width 58 height 78
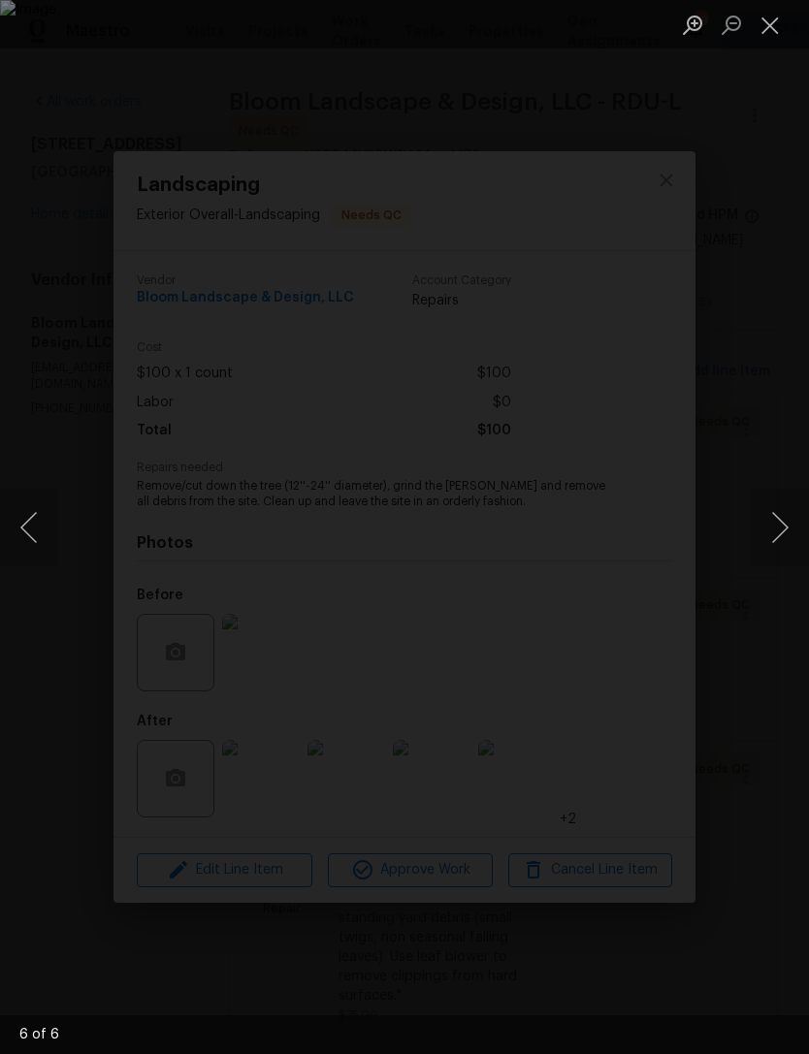
click at [767, 529] on button "Next image" at bounding box center [780, 528] width 58 height 78
click at [772, 31] on button "Close lightbox" at bounding box center [770, 25] width 39 height 34
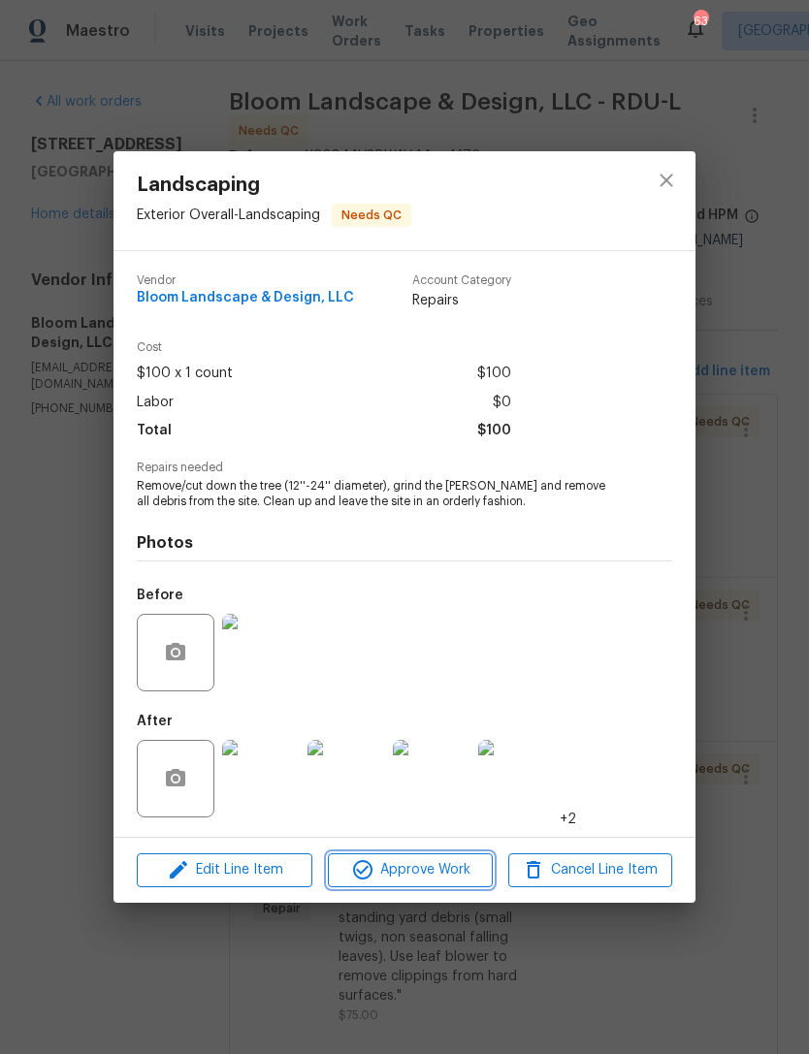
click at [441, 877] on span "Approve Work" at bounding box center [410, 870] width 152 height 24
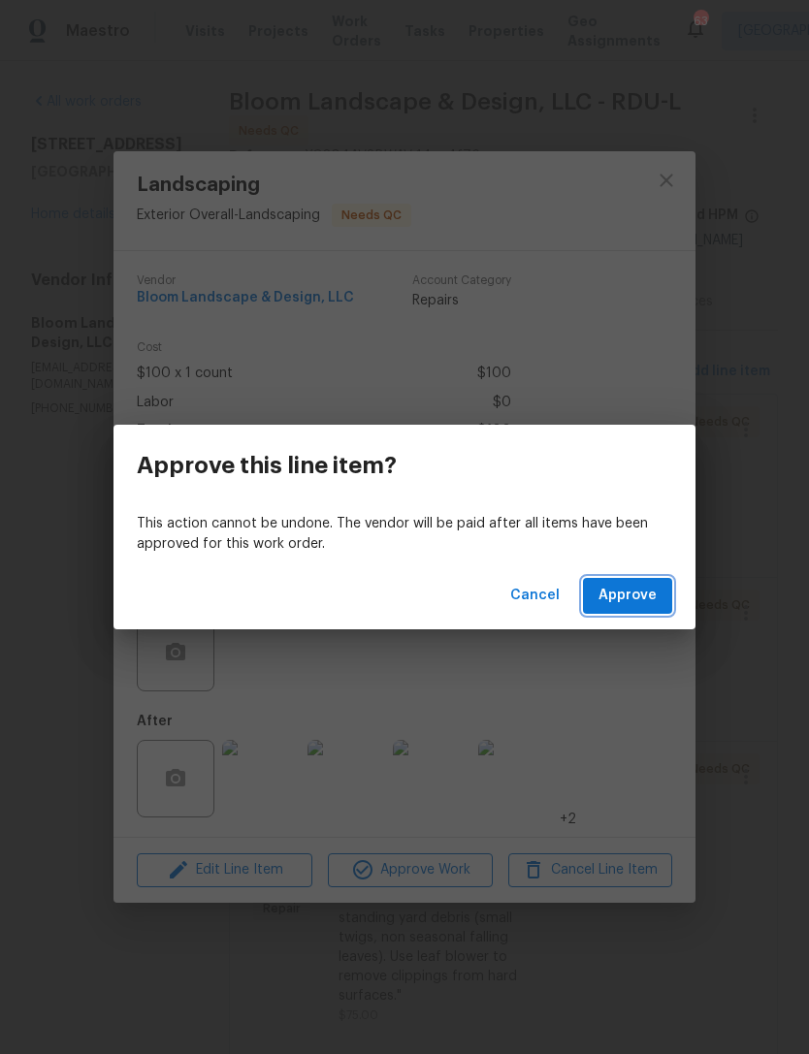
click at [635, 613] on button "Approve" at bounding box center [627, 596] width 89 height 36
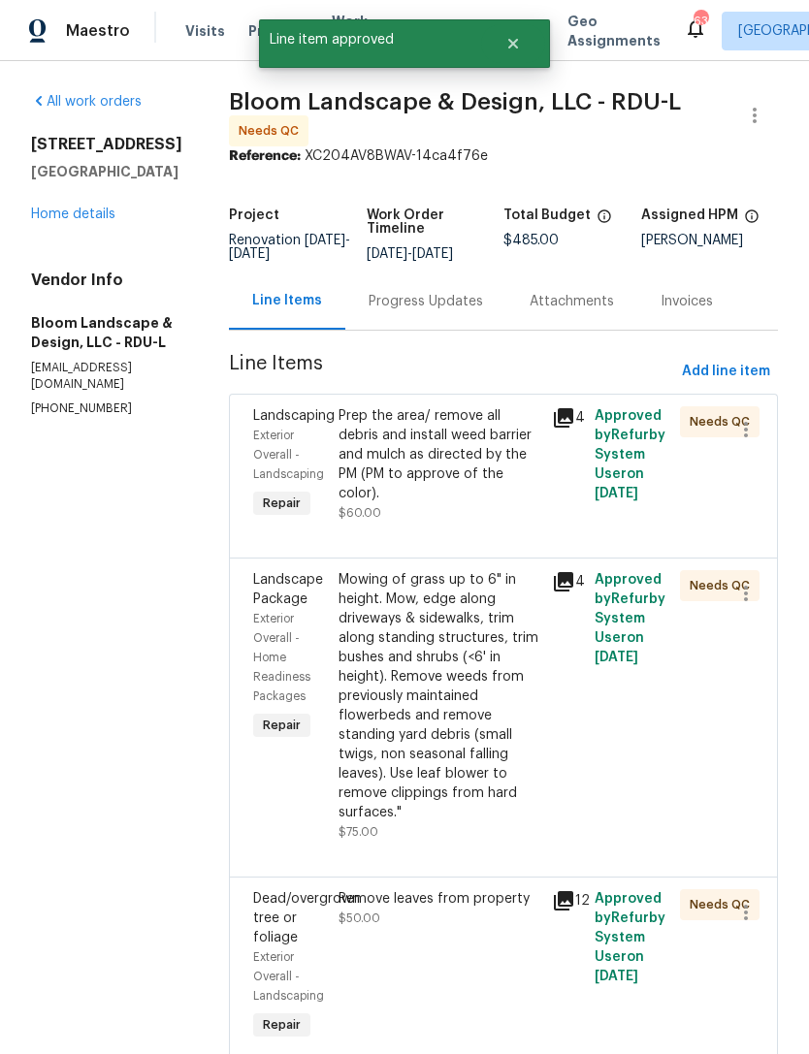
click at [477, 496] on div "Prep the area/ remove all debris and install weed barrier and mulch as directed…" at bounding box center [440, 454] width 202 height 97
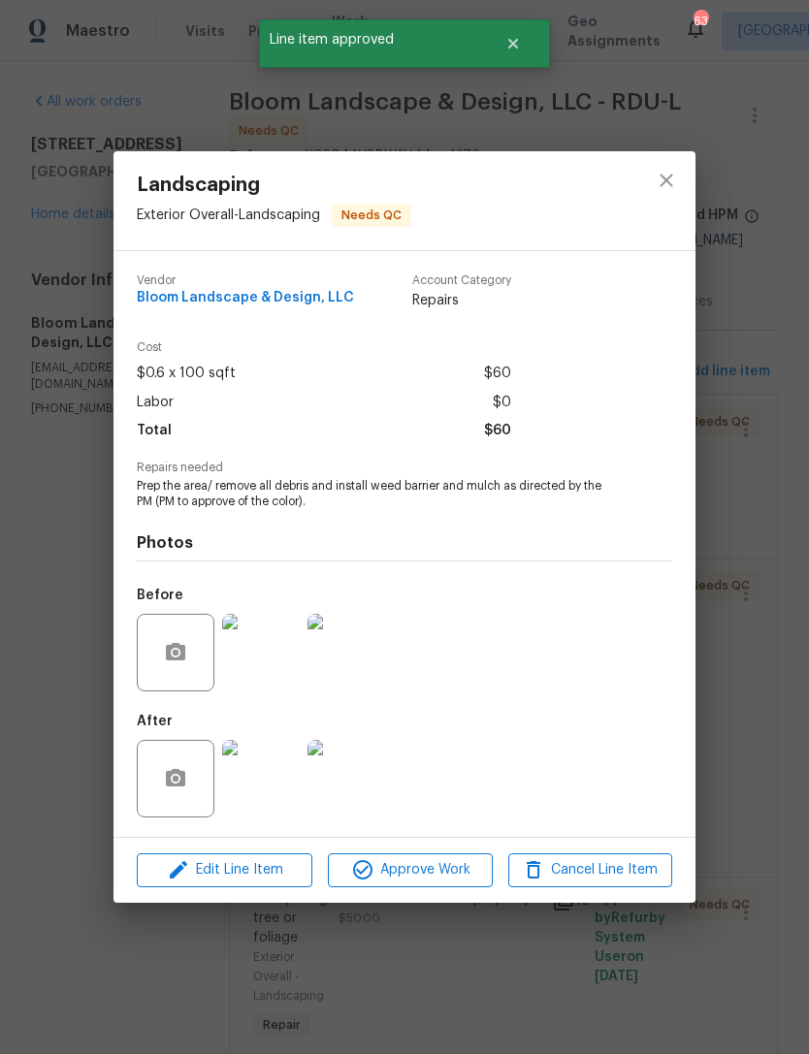
click at [272, 644] on img at bounding box center [261, 653] width 78 height 78
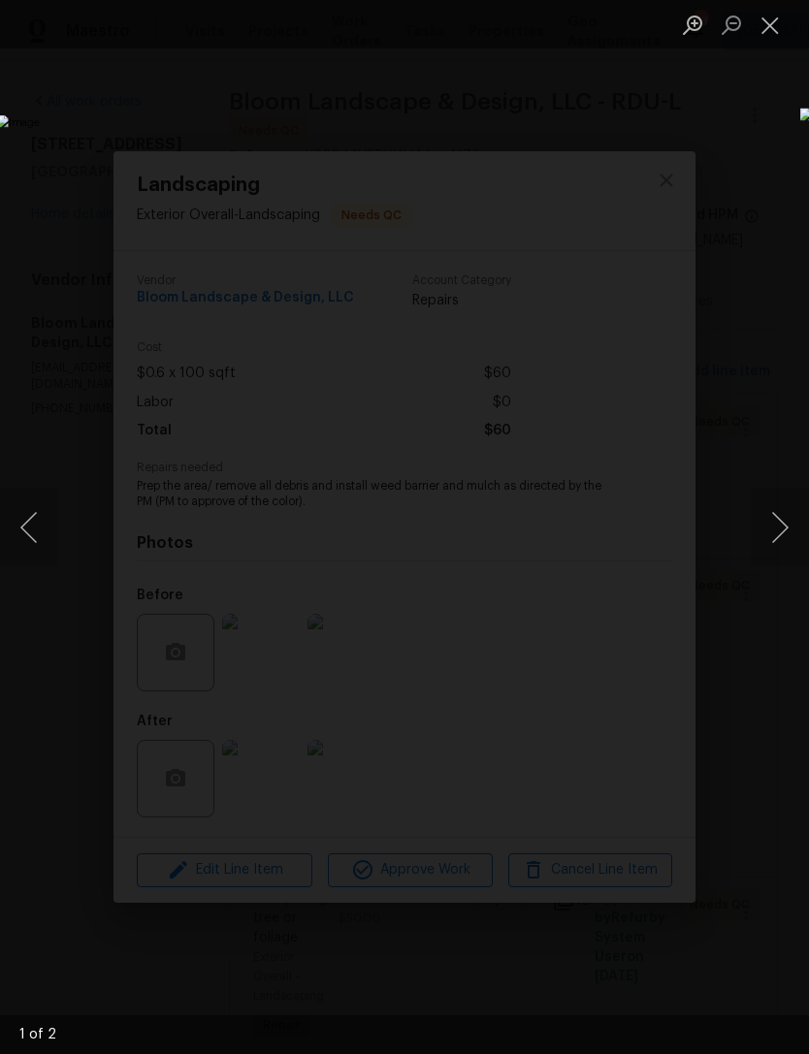
click at [776, 23] on button "Close lightbox" at bounding box center [770, 25] width 39 height 34
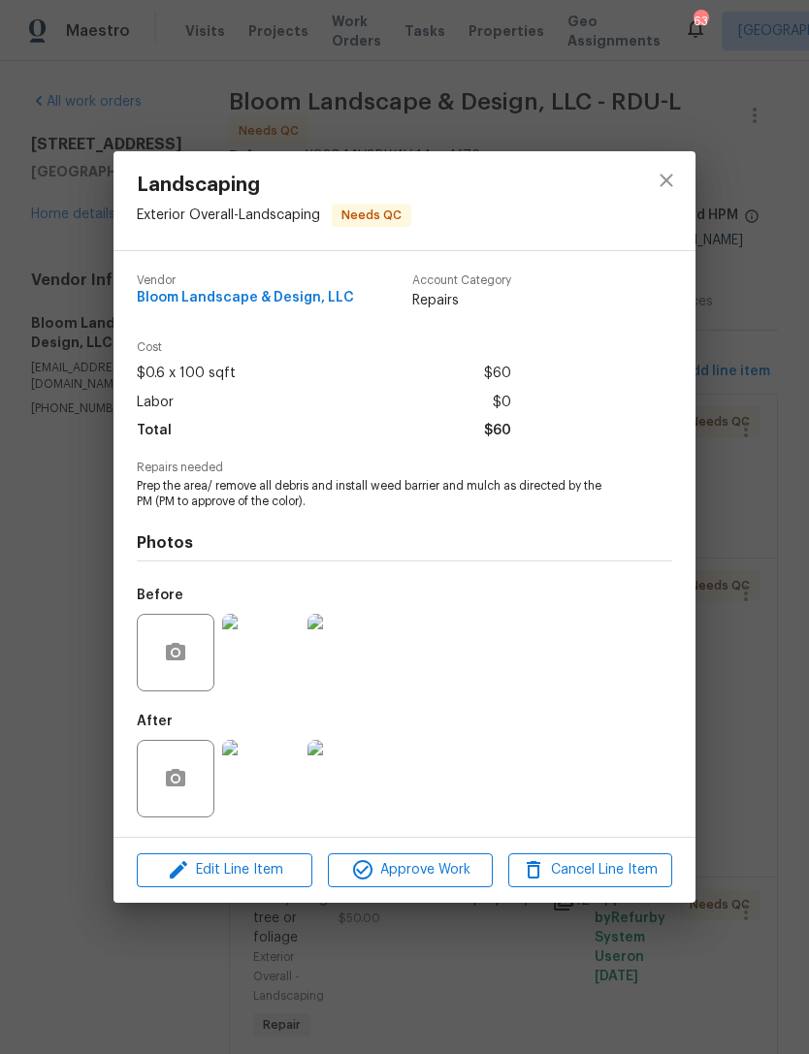
click at [272, 797] on img at bounding box center [261, 779] width 78 height 78
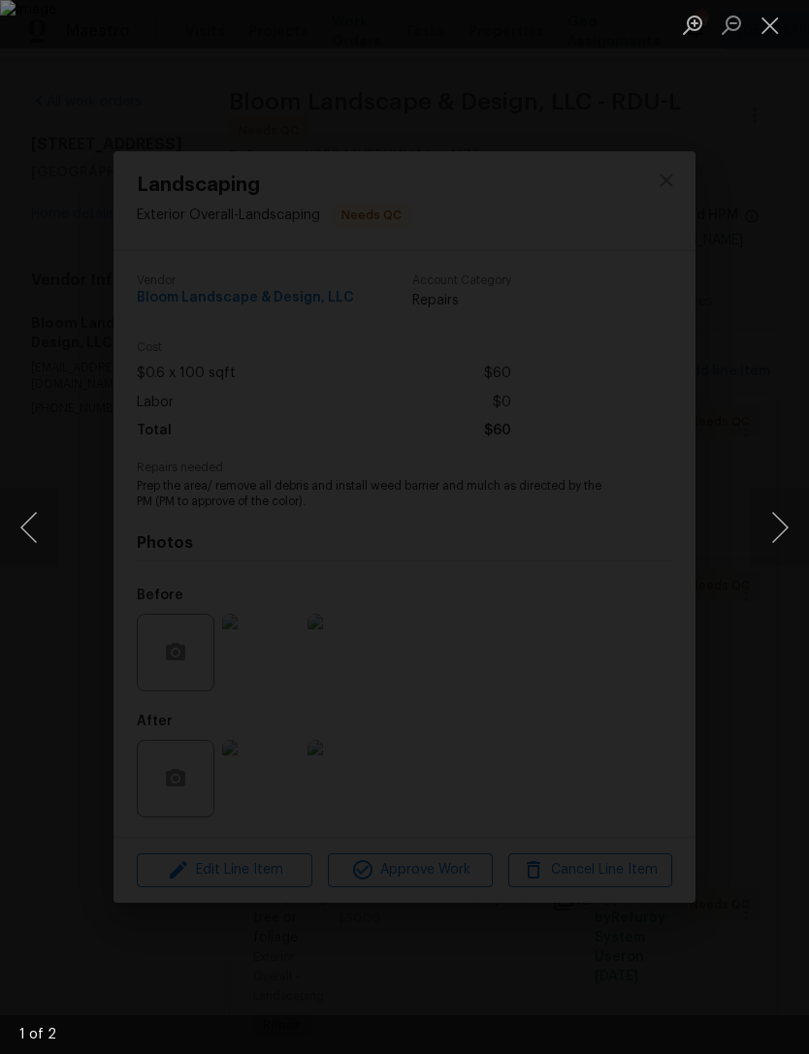
click at [769, 29] on button "Close lightbox" at bounding box center [770, 25] width 39 height 34
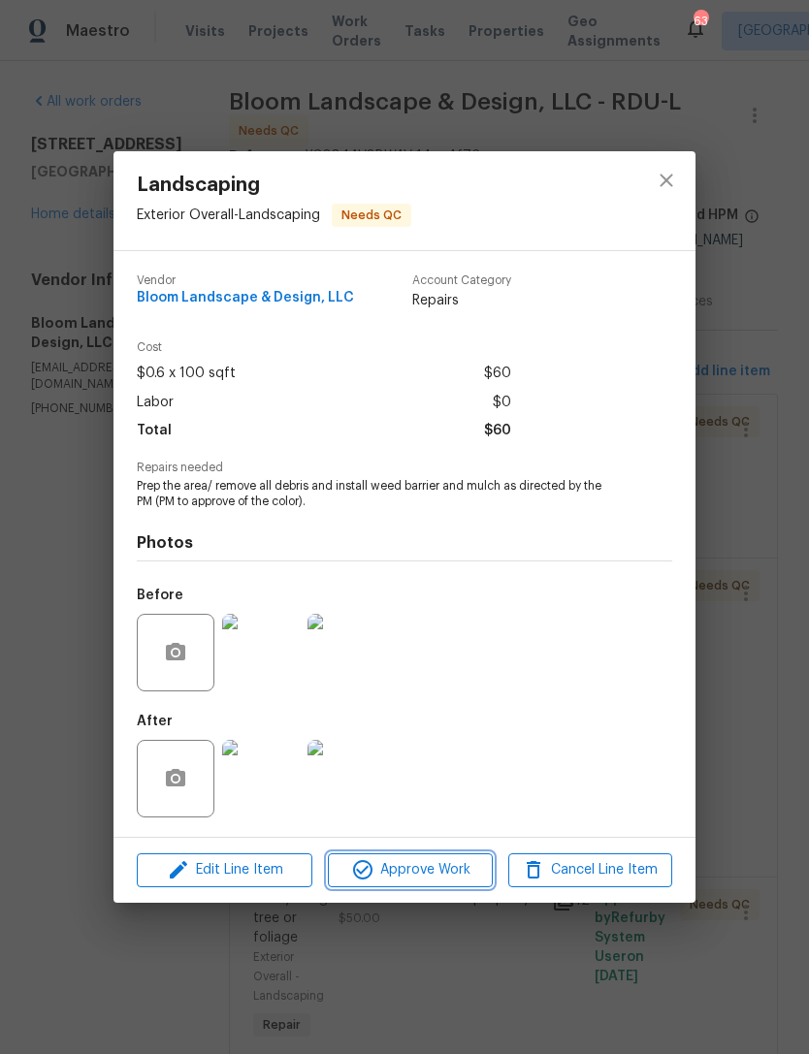
click at [463, 875] on span "Approve Work" at bounding box center [410, 870] width 152 height 24
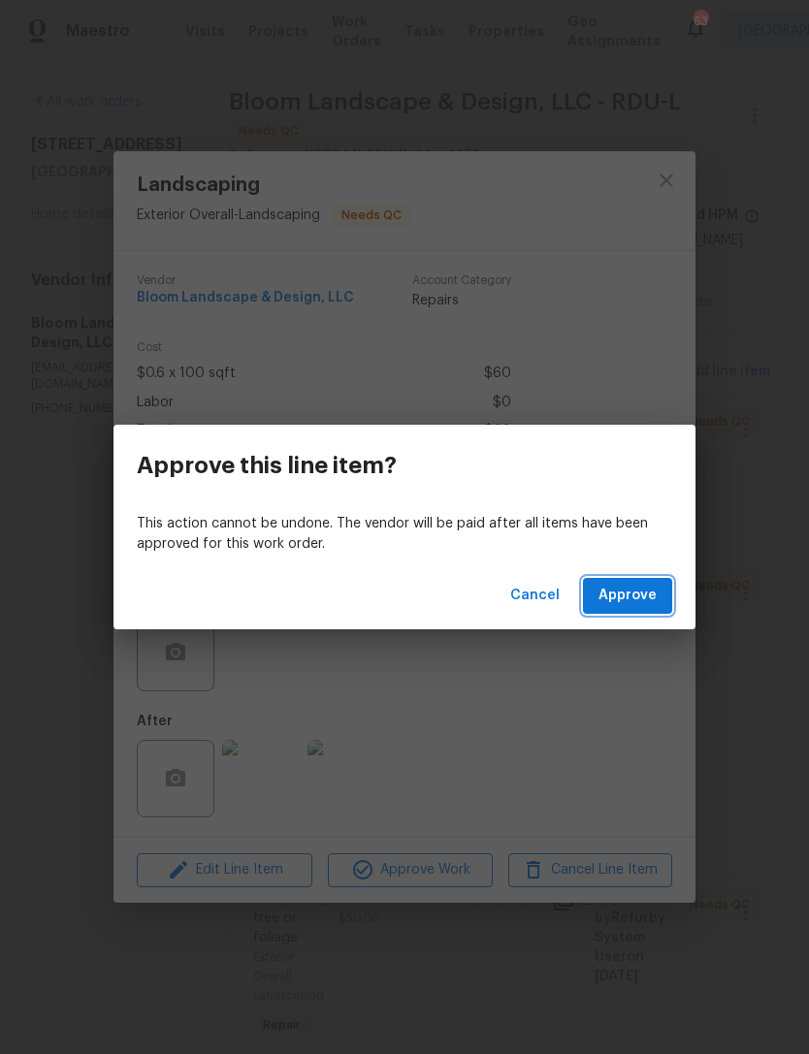
click at [619, 611] on button "Approve" at bounding box center [627, 596] width 89 height 36
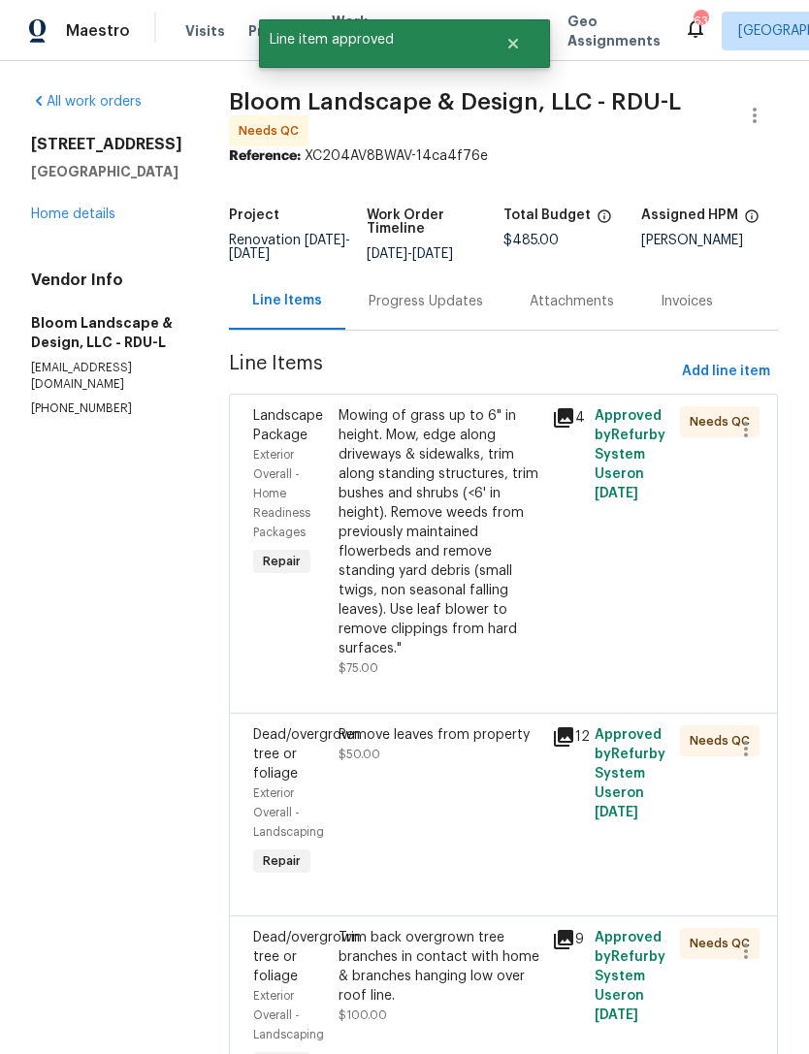
click at [467, 566] on div "Mowing of grass up to 6" in height. Mow, edge along driveways & sidewalks, trim…" at bounding box center [440, 532] width 202 height 252
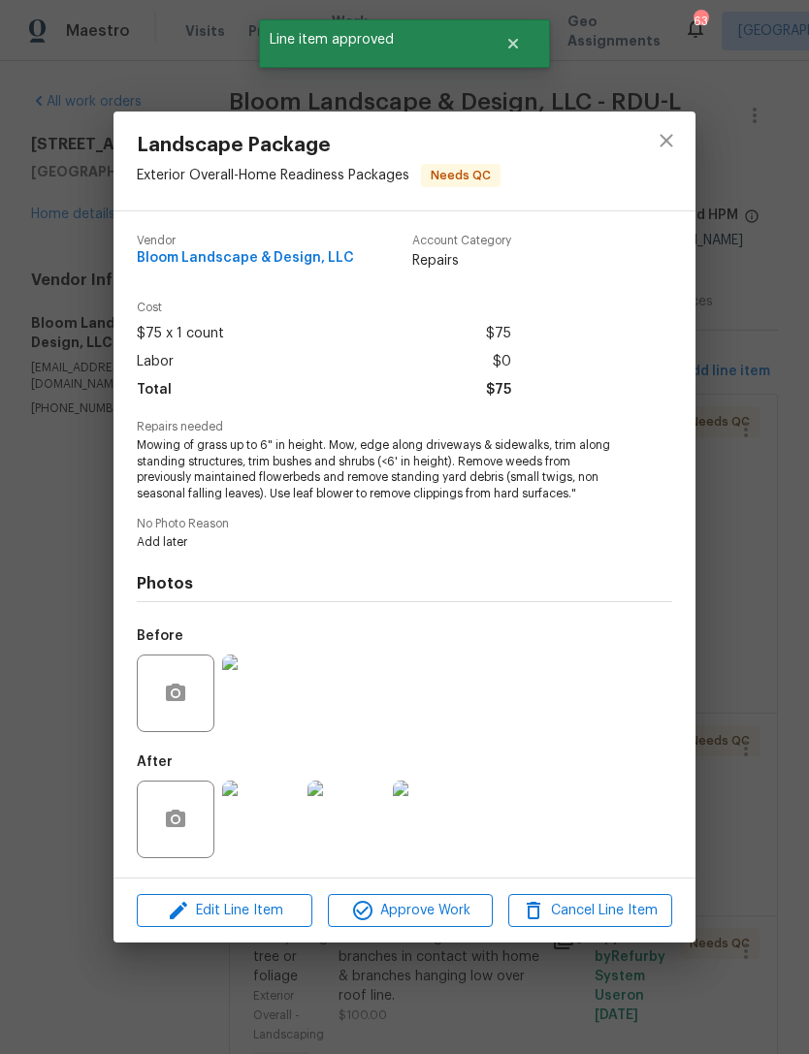
click at [275, 806] on img at bounding box center [261, 820] width 78 height 78
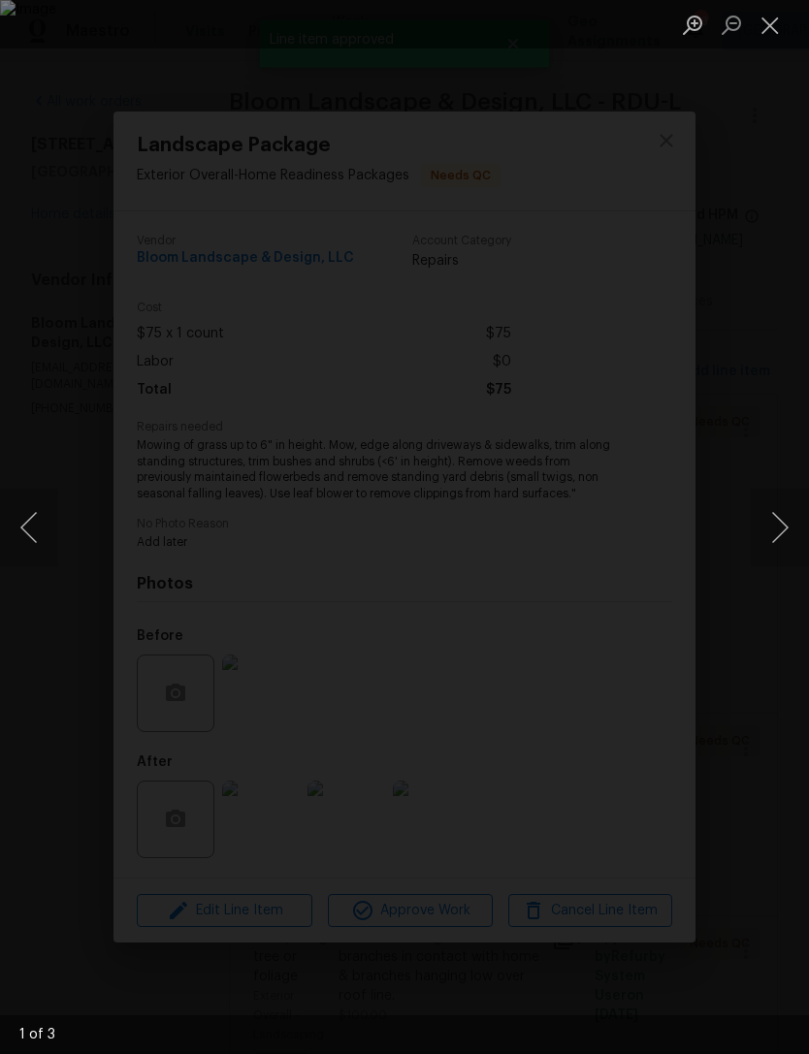
click at [779, 515] on button "Next image" at bounding box center [780, 528] width 58 height 78
click at [778, 504] on button "Next image" at bounding box center [780, 528] width 58 height 78
click at [781, 489] on button "Next image" at bounding box center [780, 528] width 58 height 78
click at [769, 21] on button "Close lightbox" at bounding box center [770, 25] width 39 height 34
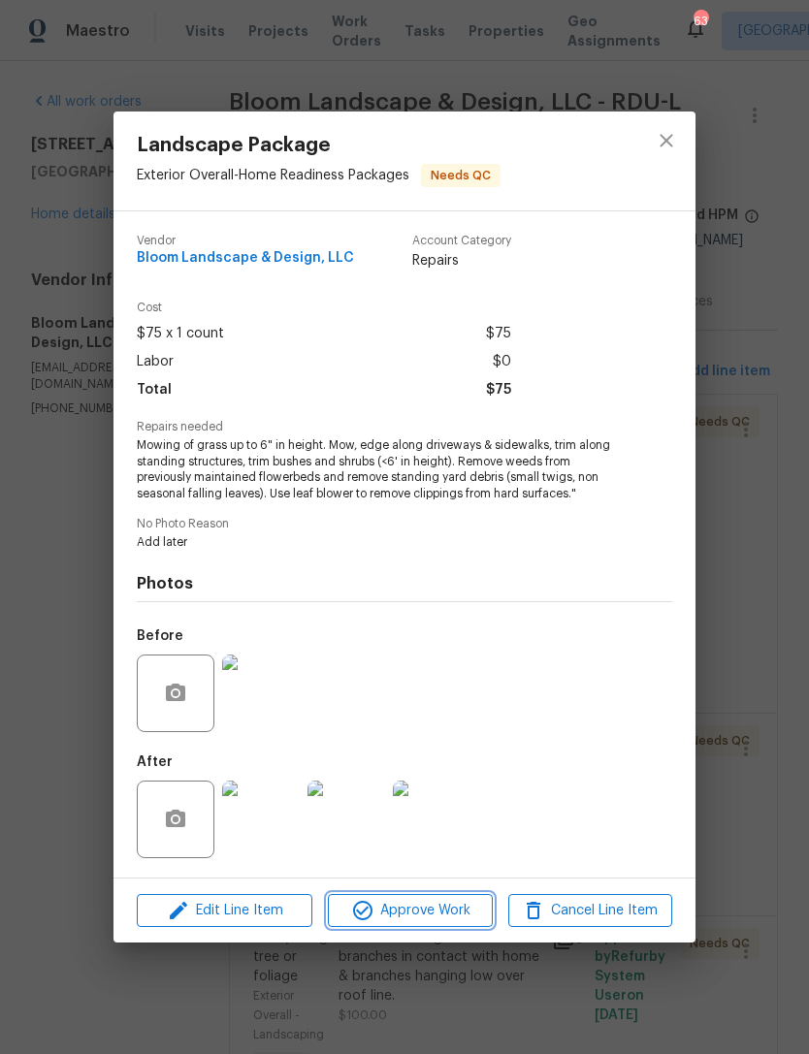
click at [433, 912] on span "Approve Work" at bounding box center [410, 911] width 152 height 24
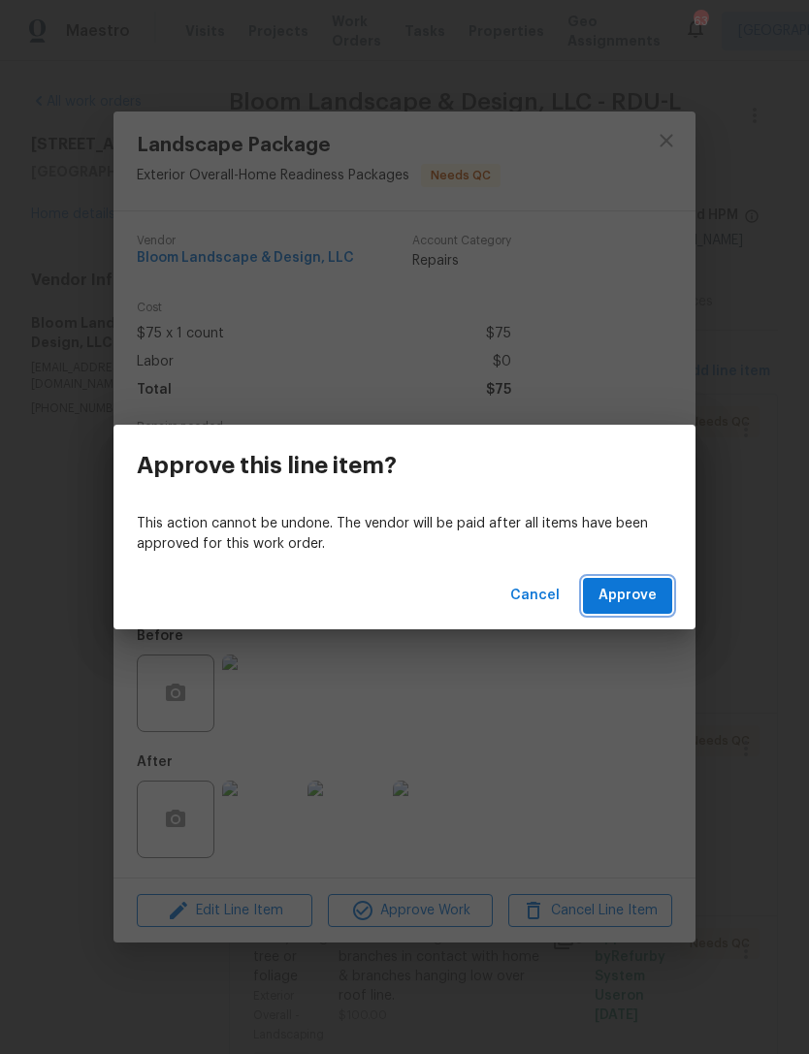
click at [665, 592] on button "Approve" at bounding box center [627, 596] width 89 height 36
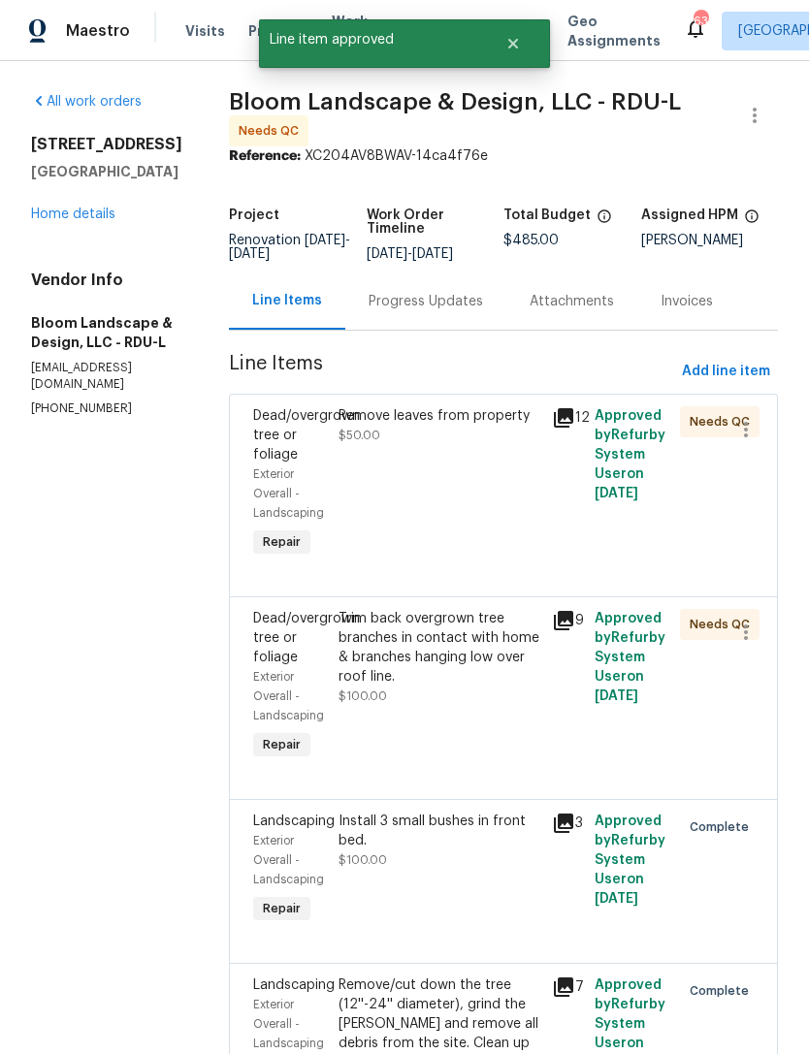
click at [451, 512] on div "Remove leaves from property $50.00" at bounding box center [439, 484] width 213 height 167
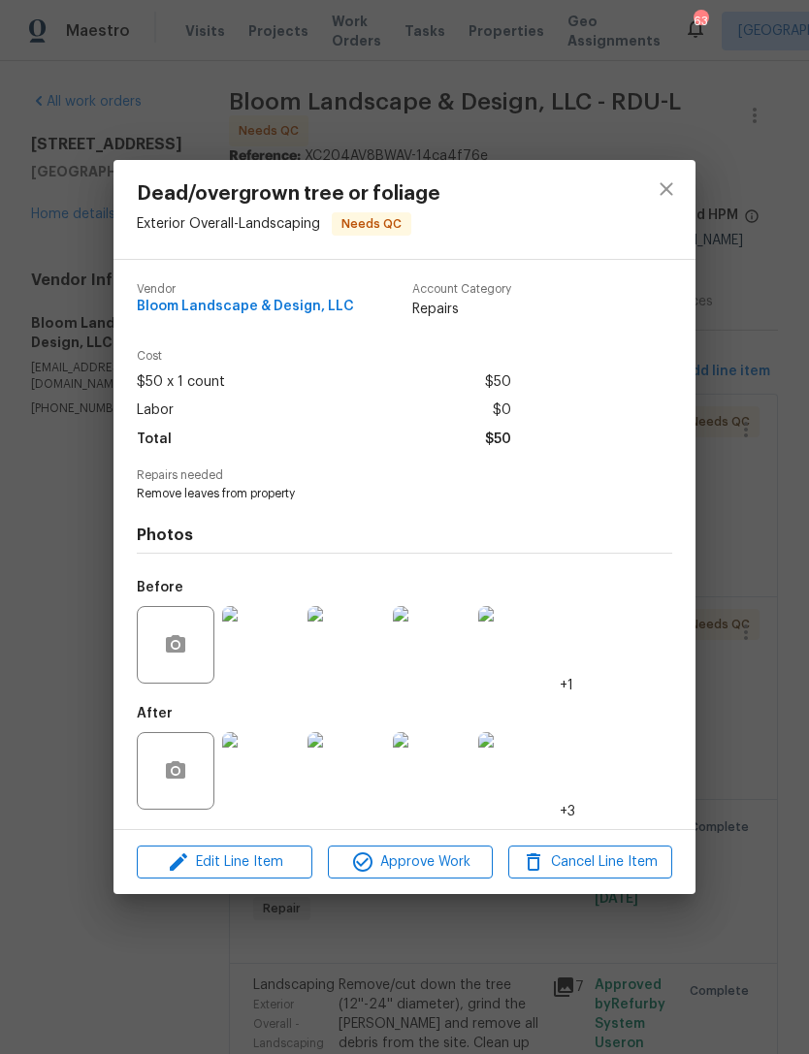
click at [267, 659] on img at bounding box center [261, 645] width 78 height 78
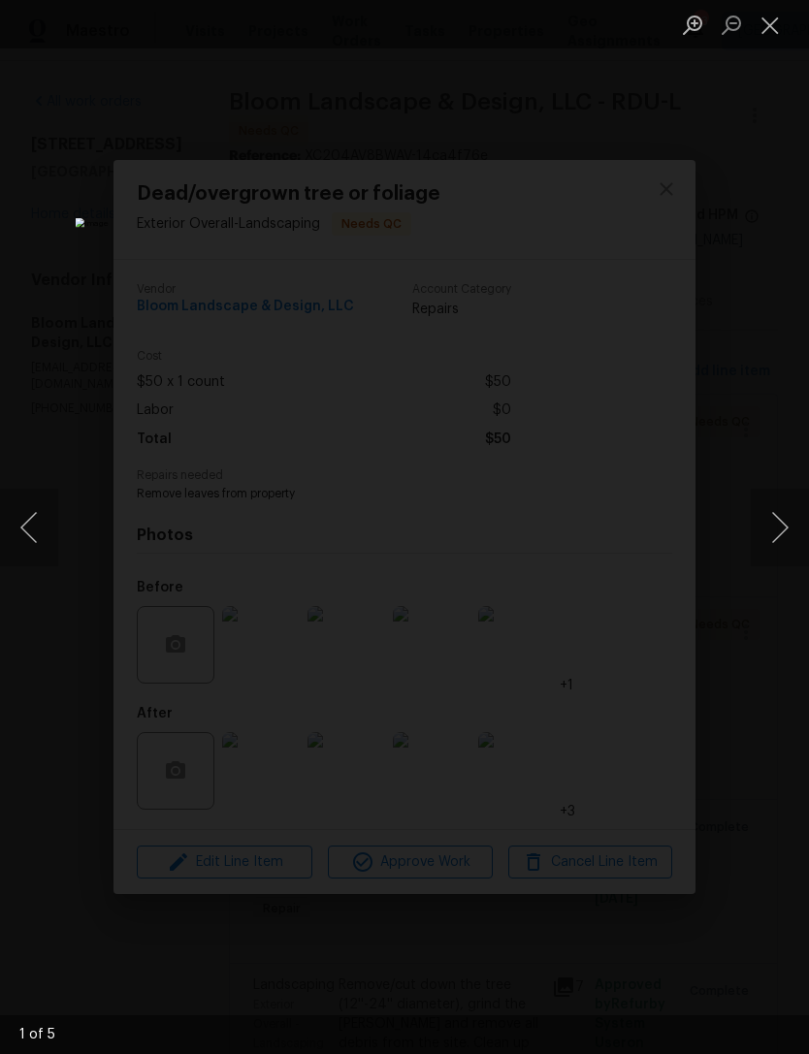
click at [779, 541] on button "Next image" at bounding box center [780, 528] width 58 height 78
click at [776, 537] on button "Next image" at bounding box center [780, 528] width 58 height 78
click at [778, 537] on button "Next image" at bounding box center [780, 528] width 58 height 78
click at [776, 534] on button "Next image" at bounding box center [780, 528] width 58 height 78
click at [776, 20] on button "Close lightbox" at bounding box center [770, 25] width 39 height 34
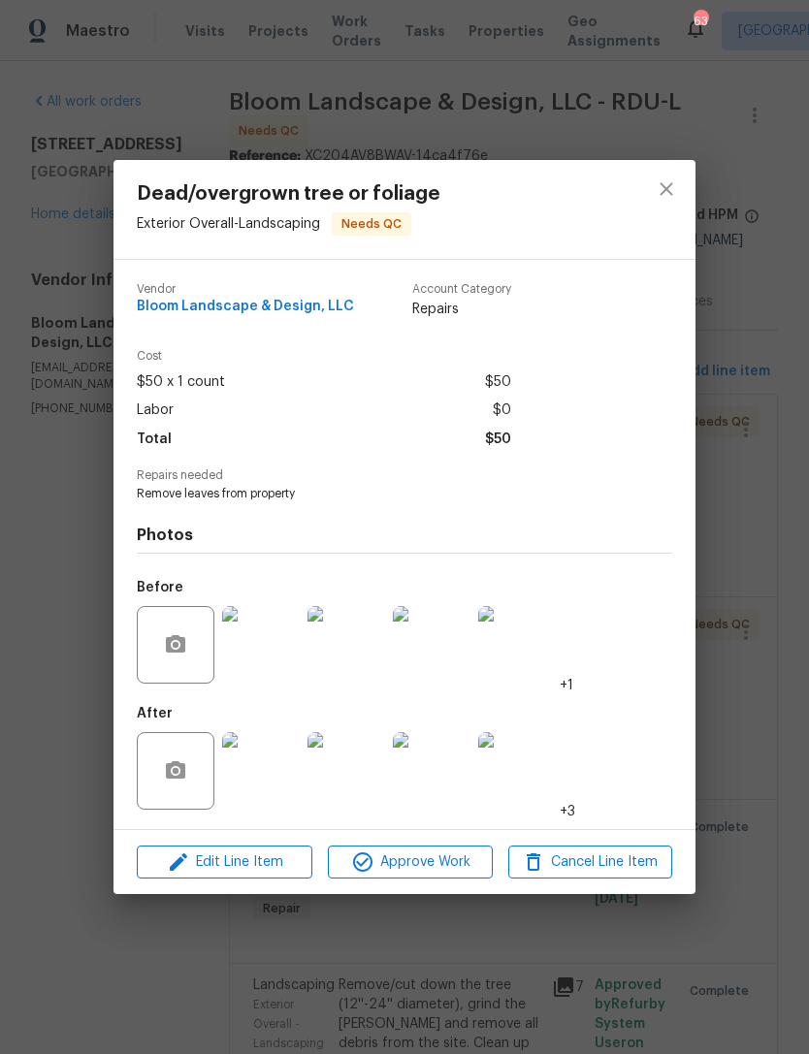
click at [260, 745] on img at bounding box center [261, 771] width 78 height 78
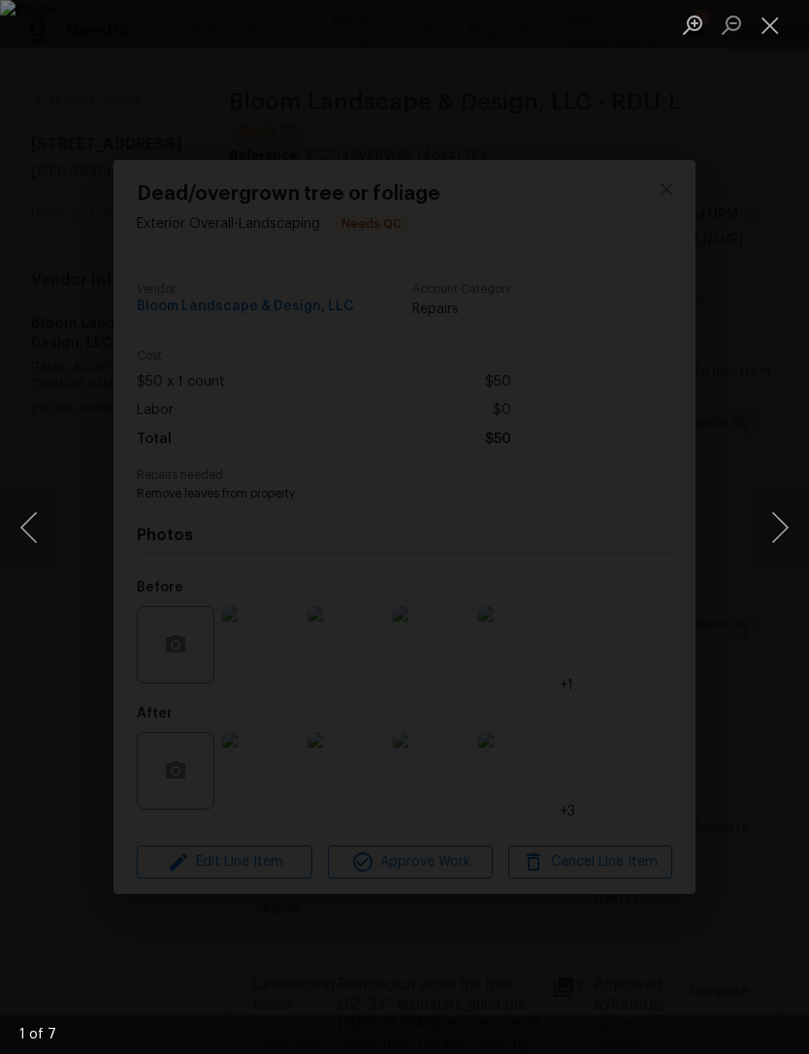
click at [787, 537] on button "Next image" at bounding box center [780, 528] width 58 height 78
click at [783, 518] on button "Next image" at bounding box center [780, 528] width 58 height 78
click at [782, 502] on button "Next image" at bounding box center [780, 528] width 58 height 78
click at [778, 512] on button "Next image" at bounding box center [780, 528] width 58 height 78
click at [785, 518] on button "Next image" at bounding box center [780, 528] width 58 height 78
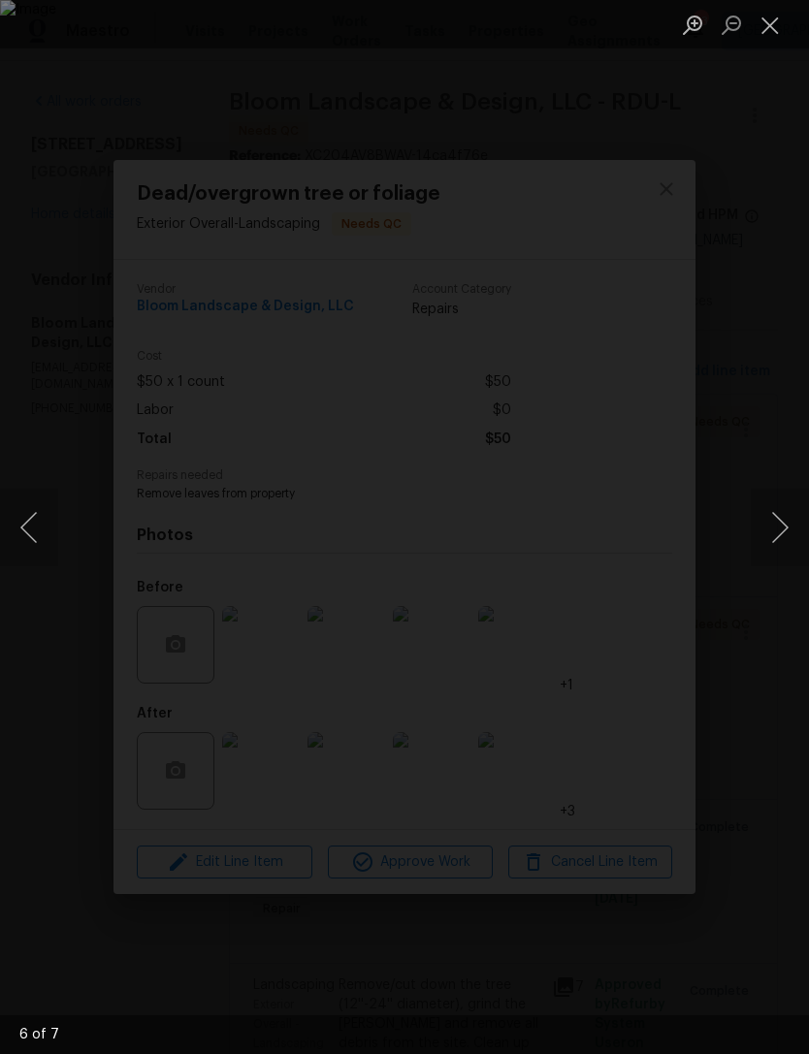
click at [764, 17] on button "Close lightbox" at bounding box center [770, 25] width 39 height 34
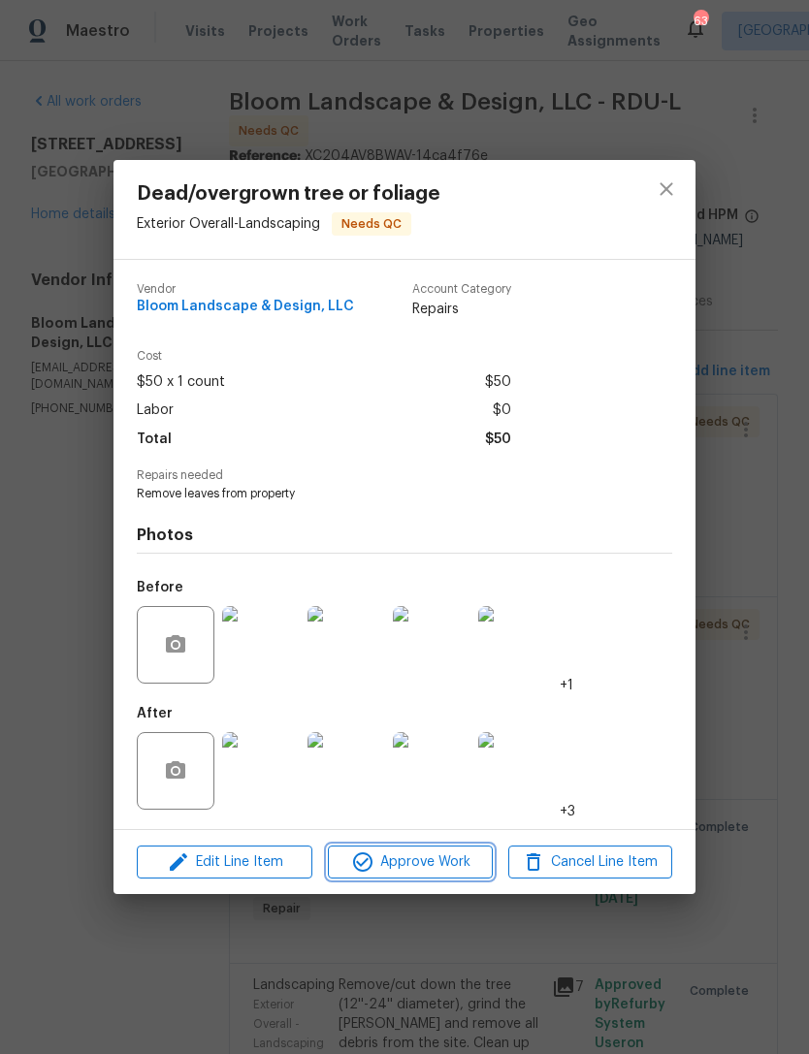
click at [441, 858] on span "Approve Work" at bounding box center [410, 863] width 152 height 24
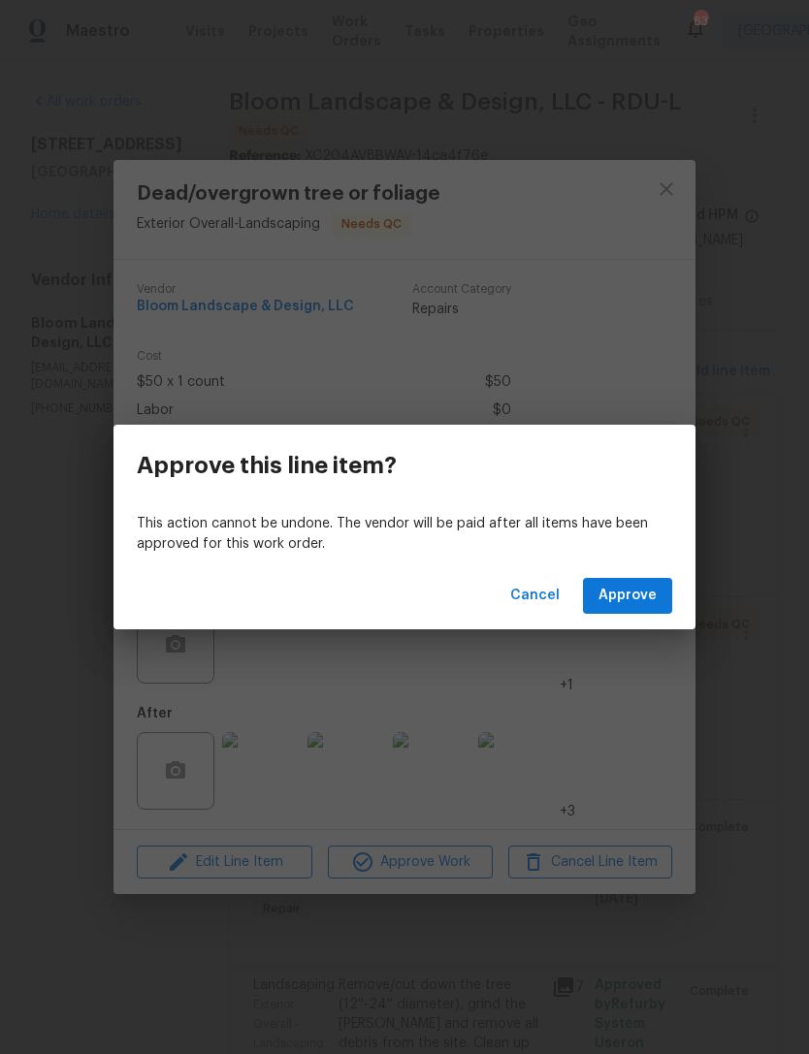
click at [645, 573] on div "Cancel Approve" at bounding box center [404, 596] width 582 height 67
click at [644, 573] on div "Cancel Approve" at bounding box center [404, 596] width 582 height 67
click at [658, 593] on button "Approve" at bounding box center [627, 596] width 89 height 36
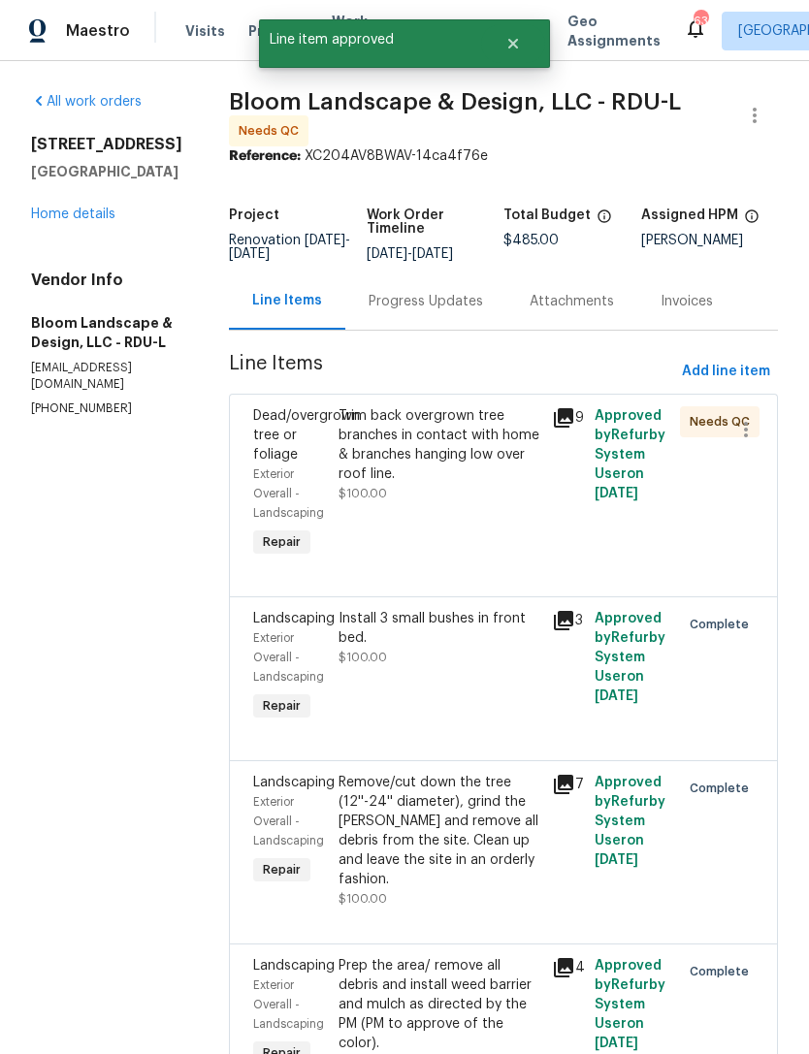
click at [481, 523] on div "Trim back overgrown tree branches in contact with home & branches hanging low o…" at bounding box center [439, 484] width 213 height 167
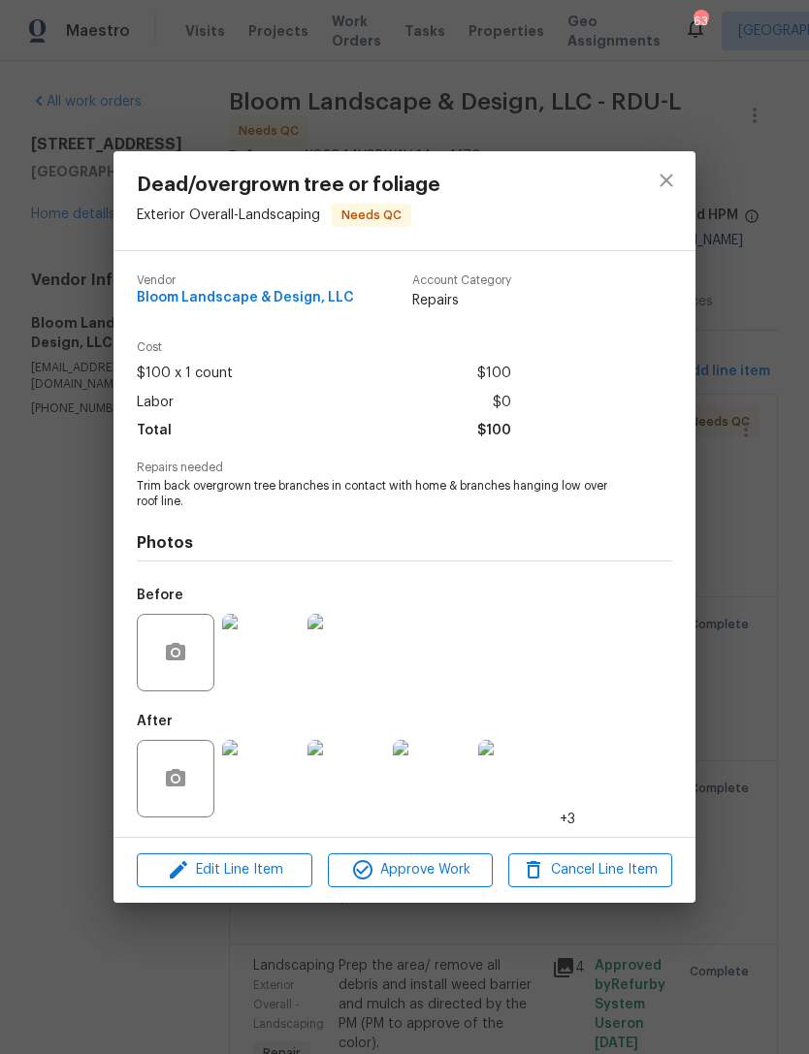
click at [279, 787] on img at bounding box center [261, 779] width 78 height 78
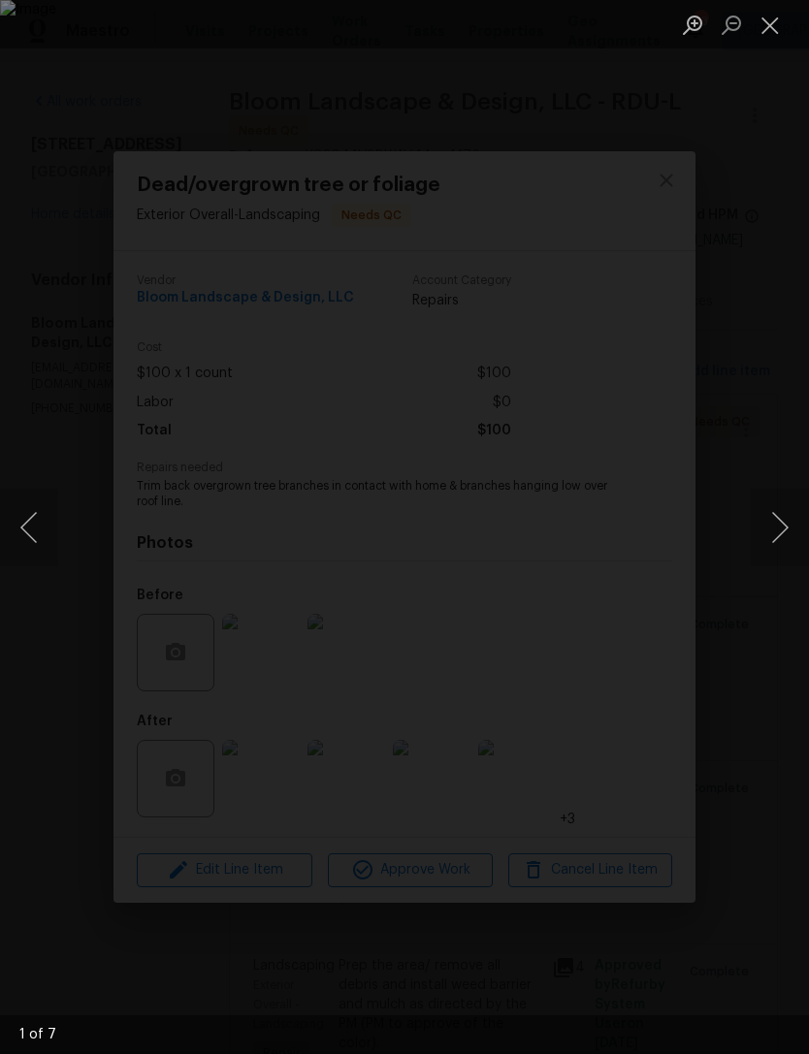
click at [781, 534] on button "Next image" at bounding box center [780, 528] width 58 height 78
click at [781, 516] on button "Next image" at bounding box center [780, 528] width 58 height 78
click at [781, 511] on button "Next image" at bounding box center [780, 528] width 58 height 78
click at [778, 516] on button "Next image" at bounding box center [780, 528] width 58 height 78
click at [779, 517] on button "Next image" at bounding box center [780, 528] width 58 height 78
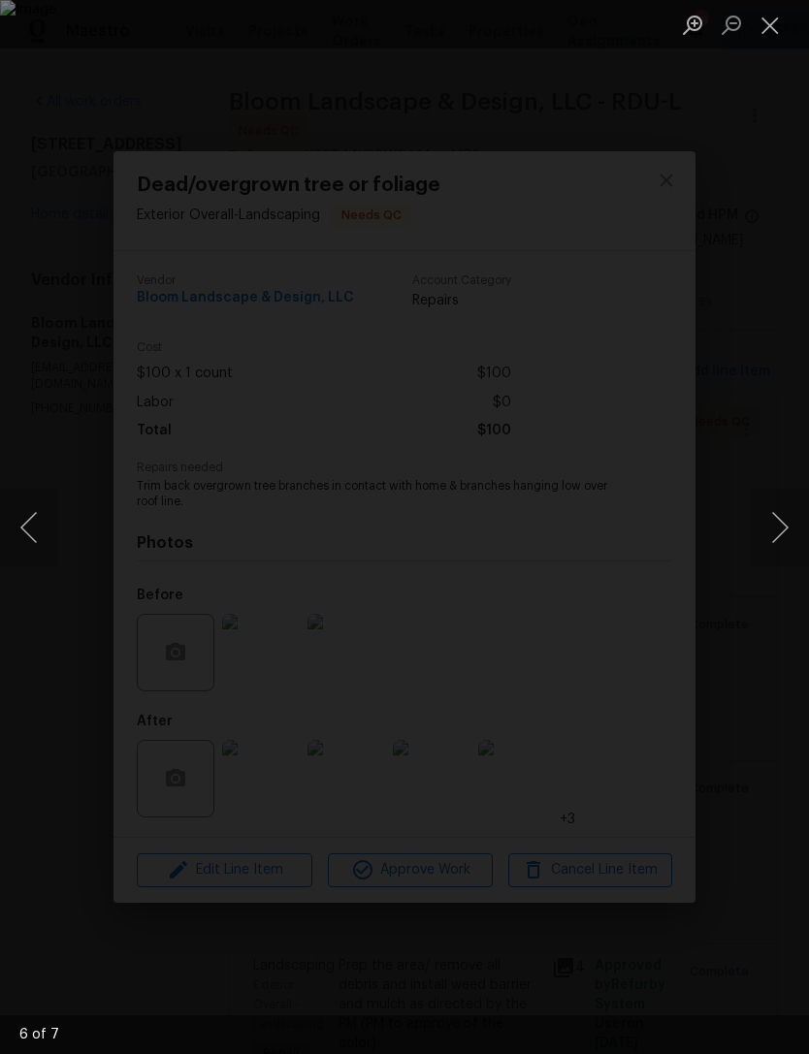
click at [781, 521] on button "Next image" at bounding box center [780, 528] width 58 height 78
click at [782, 519] on button "Next image" at bounding box center [780, 528] width 58 height 78
click at [778, 24] on button "Close lightbox" at bounding box center [770, 25] width 39 height 34
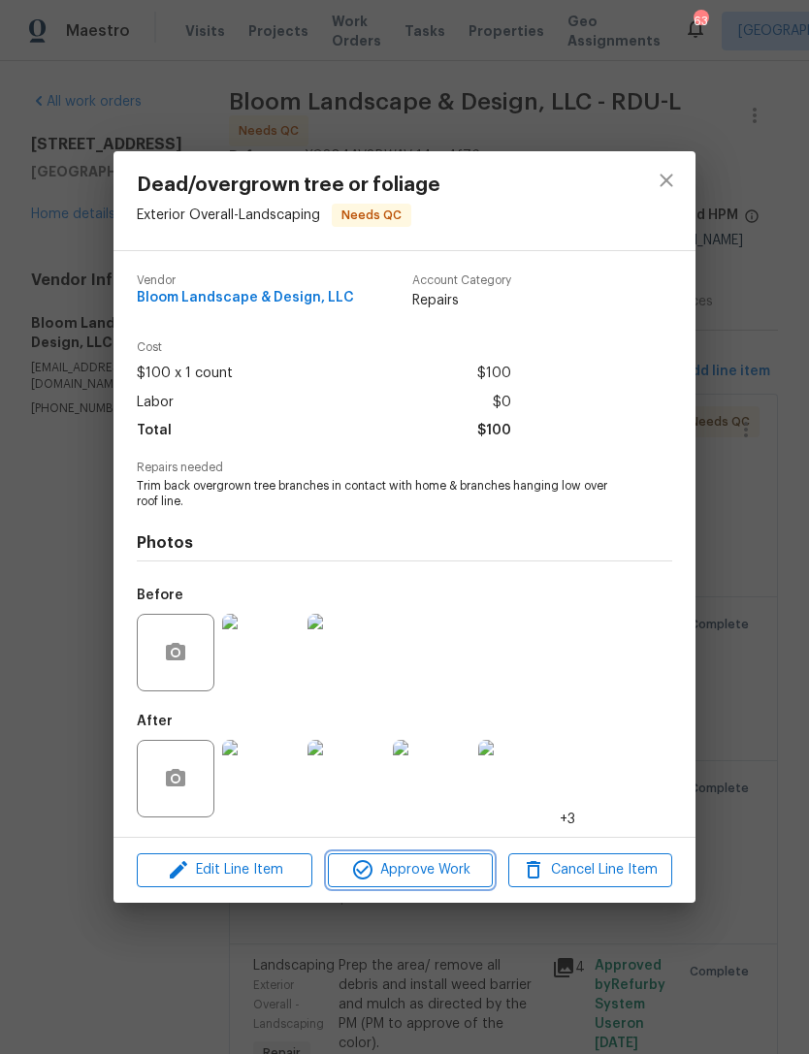
click at [407, 863] on span "Approve Work" at bounding box center [410, 870] width 152 height 24
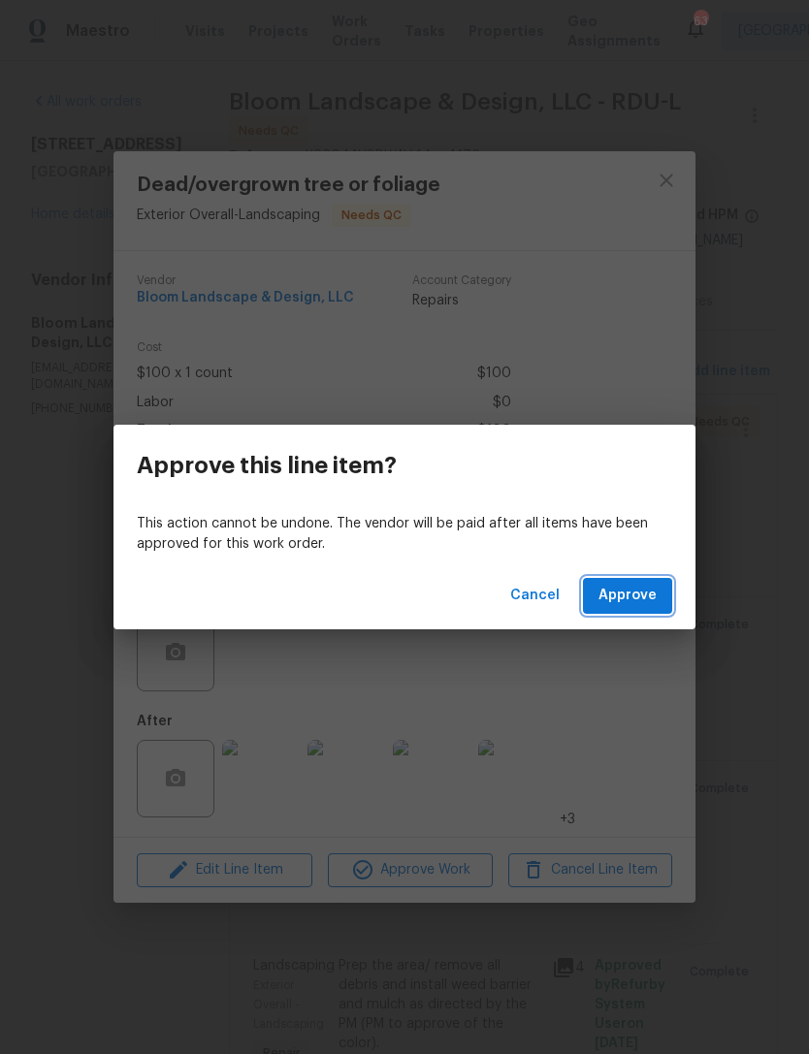
click at [634, 589] on span "Approve" at bounding box center [627, 596] width 58 height 24
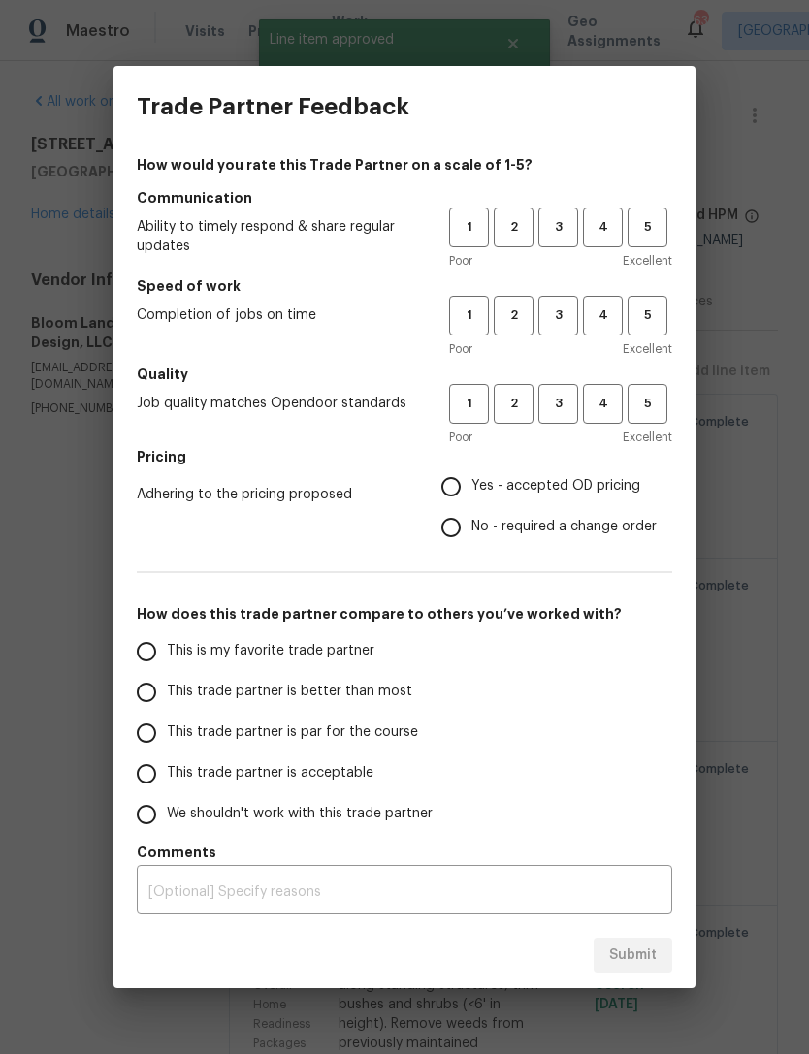
click at [685, 233] on div "How would you rate this Trade Partner on a scale of 1-5? Communication Ability …" at bounding box center [404, 534] width 582 height 775
click at [684, 232] on div "How would you rate this Trade Partner on a scale of 1-5? Communication Ability …" at bounding box center [404, 534] width 582 height 775
click at [653, 313] on span "5" at bounding box center [648, 316] width 36 height 22
click at [651, 218] on span "5" at bounding box center [648, 227] width 36 height 22
click at [598, 216] on span "4" at bounding box center [603, 227] width 36 height 22
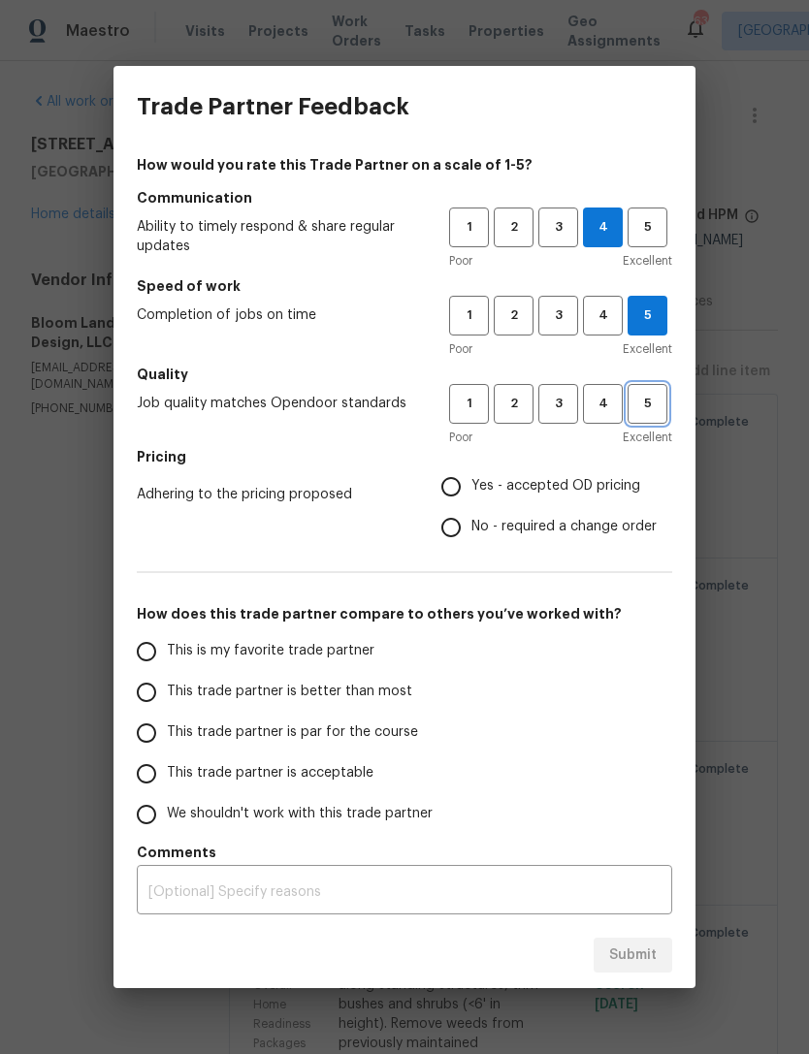
click at [650, 406] on span "5" at bounding box center [648, 404] width 36 height 22
click at [618, 492] on span "Yes - accepted OD pricing" at bounding box center [555, 486] width 169 height 20
click at [471, 492] on input "Yes - accepted OD pricing" at bounding box center [451, 487] width 41 height 41
radio input "true"
click at [332, 659] on span "This is my favorite trade partner" at bounding box center [271, 651] width 208 height 20
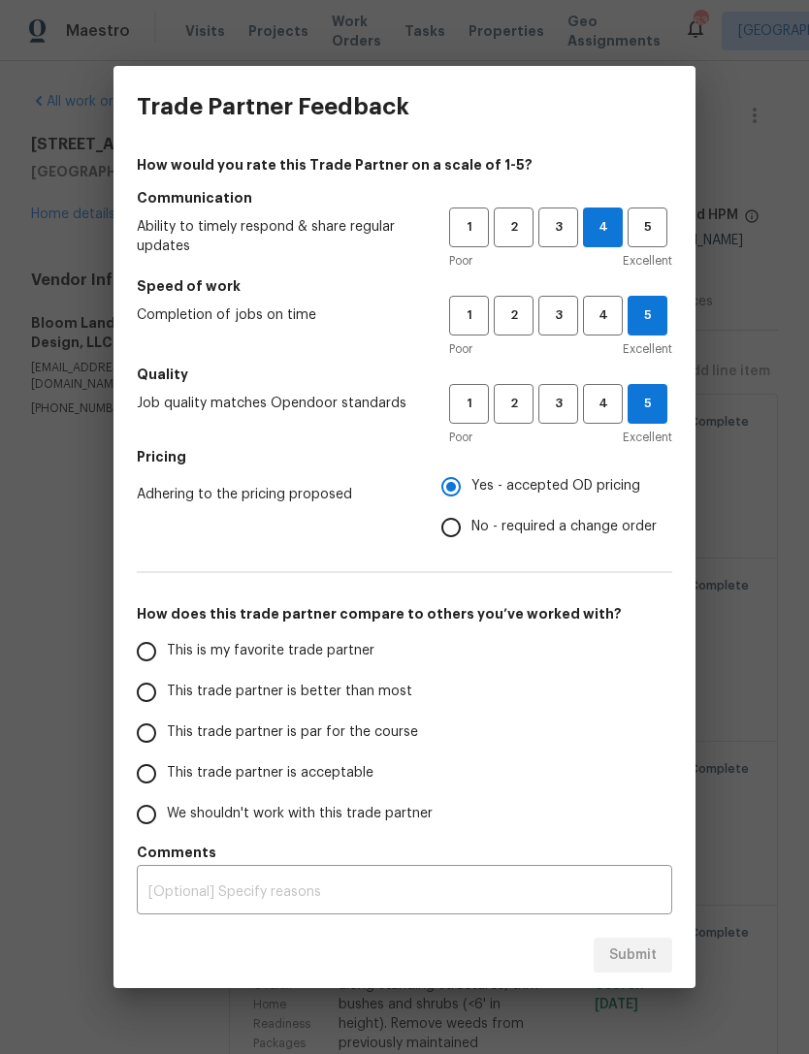
click at [167, 659] on input "This is my favorite trade partner" at bounding box center [146, 651] width 41 height 41
click at [642, 961] on span "Submit" at bounding box center [633, 956] width 48 height 24
radio input "true"
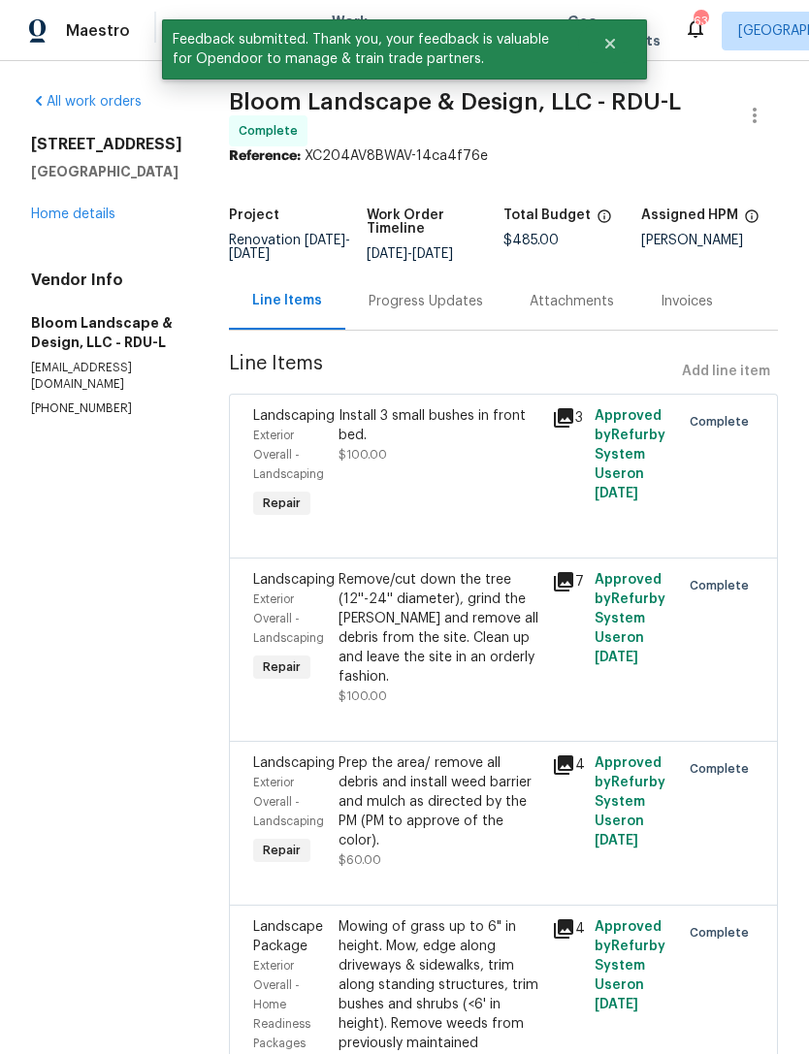
click at [74, 220] on link "Home details" at bounding box center [73, 215] width 84 height 14
